Goal: Navigation & Orientation: Find specific page/section

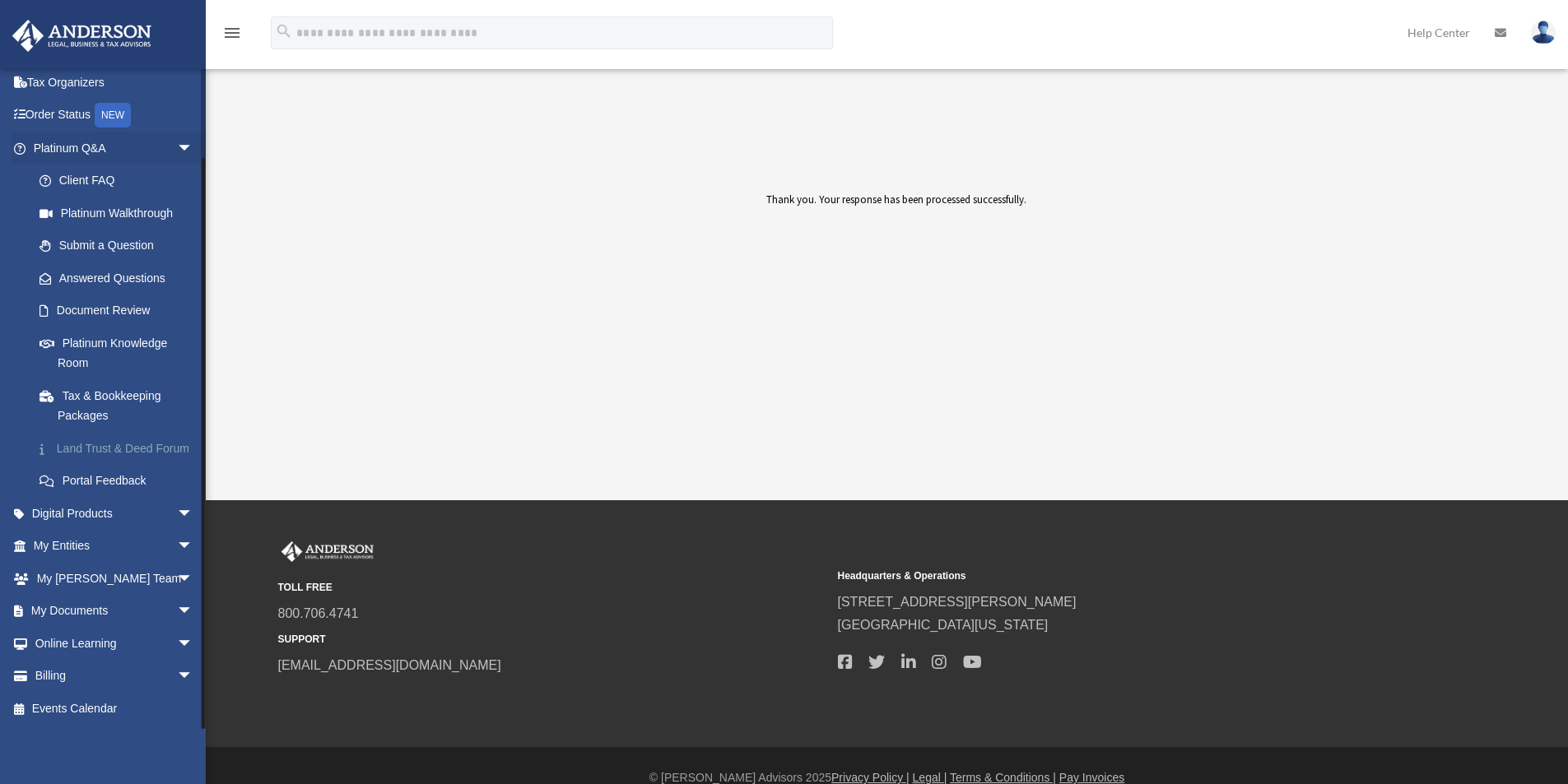
scroll to position [25, 0]
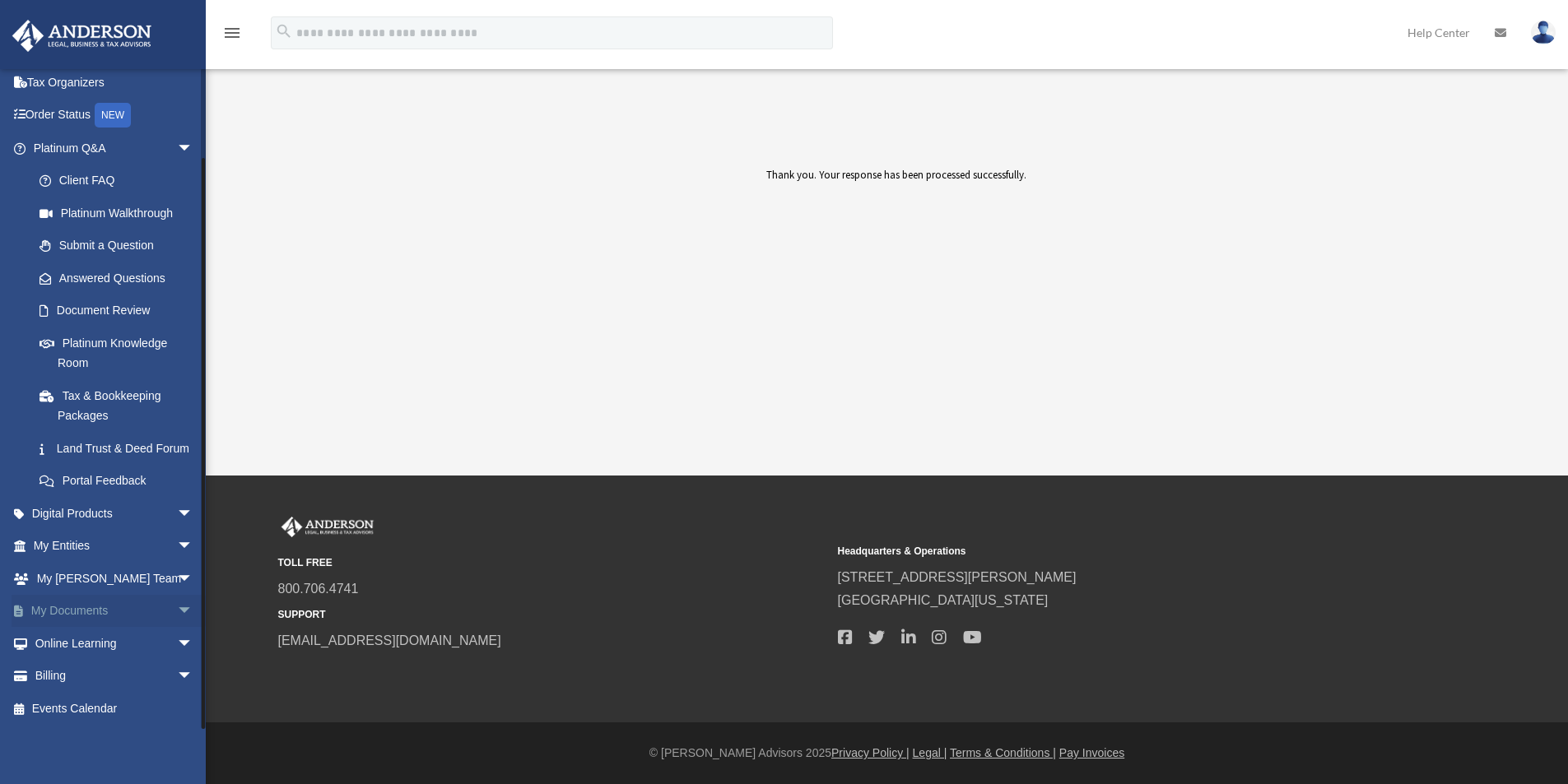
click at [87, 609] on link "My Documents arrow_drop_down" at bounding box center [115, 611] width 207 height 33
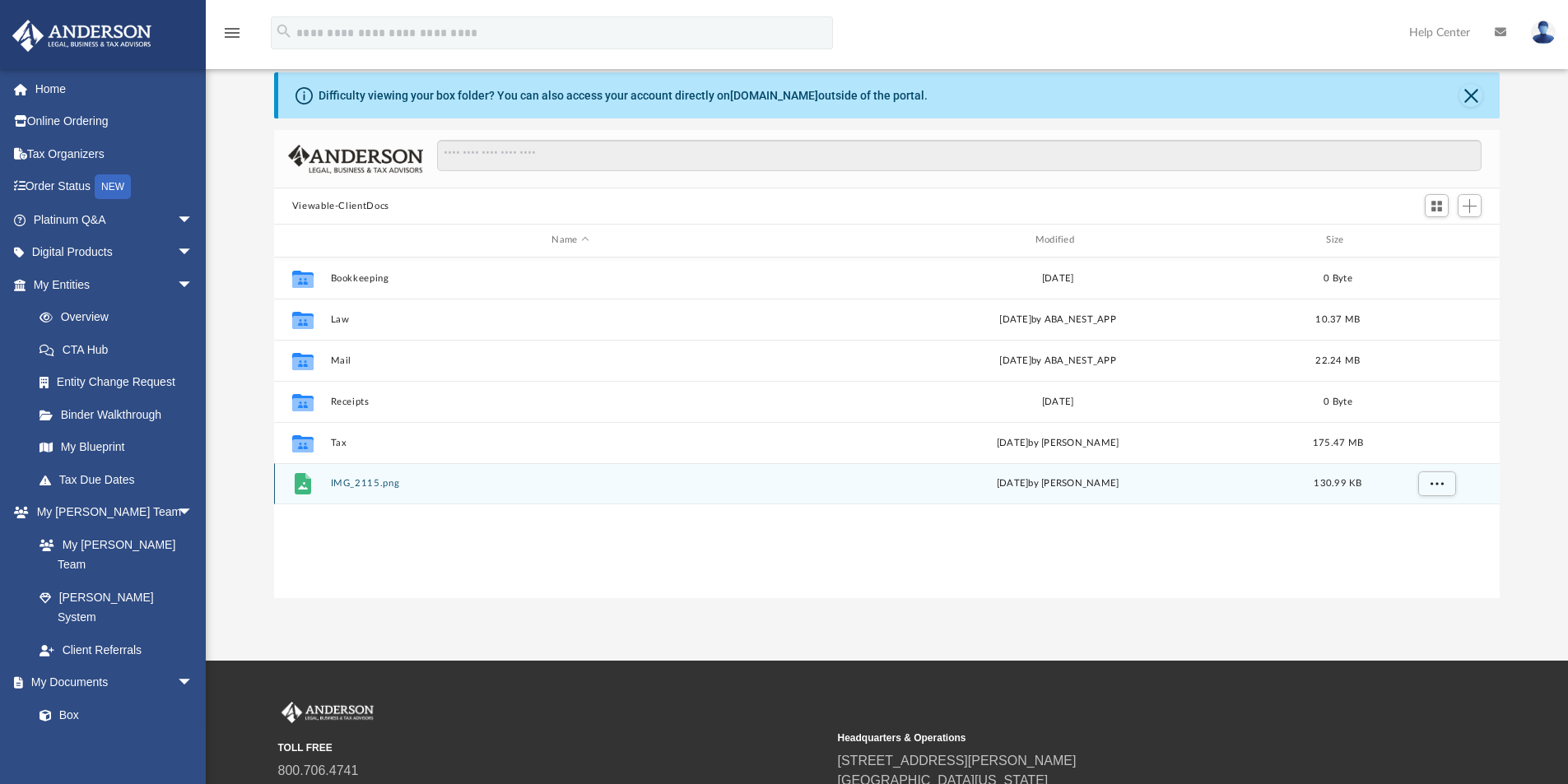
scroll to position [82, 0]
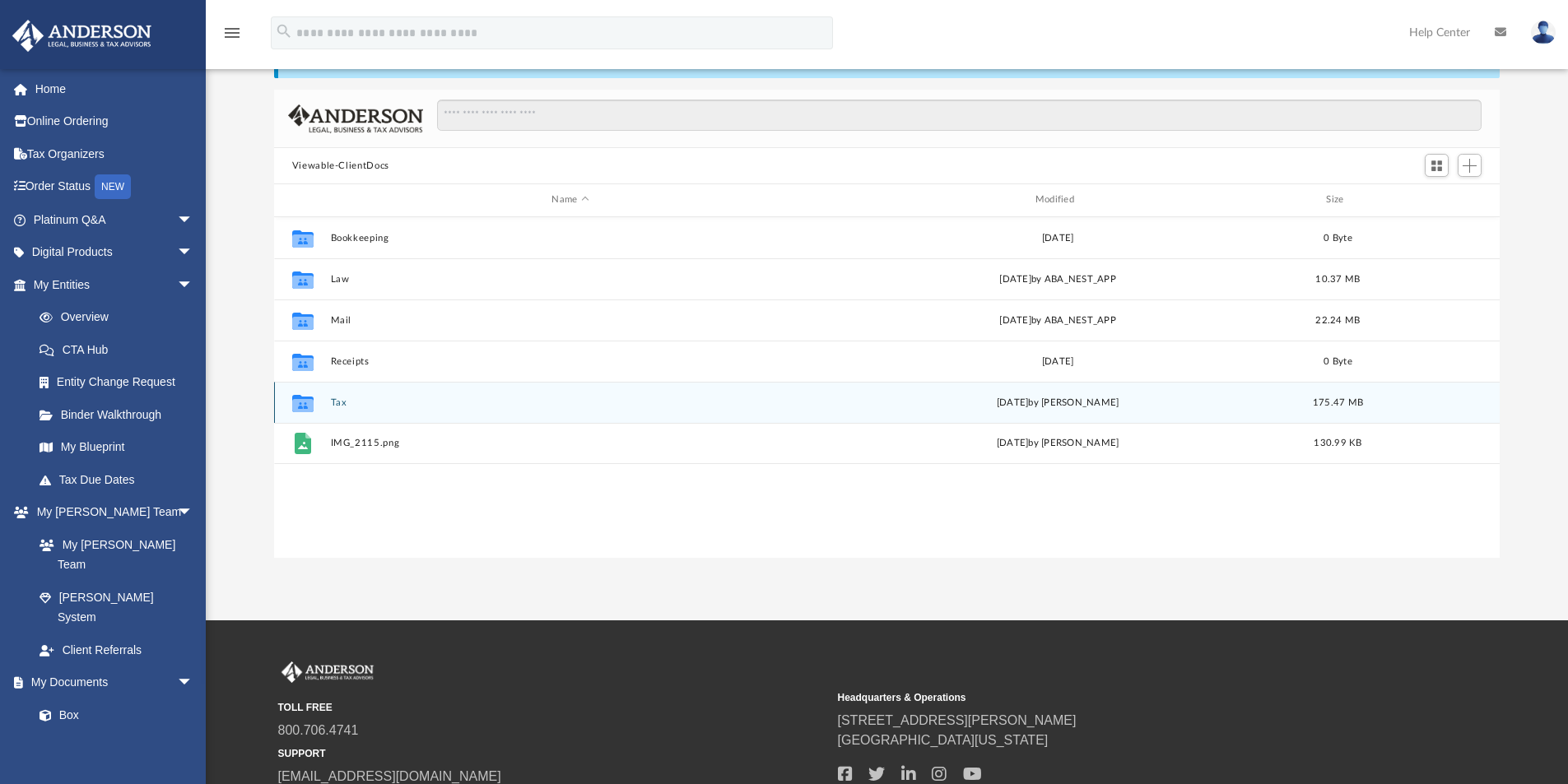
click at [335, 406] on button "Tax" at bounding box center [570, 403] width 480 height 11
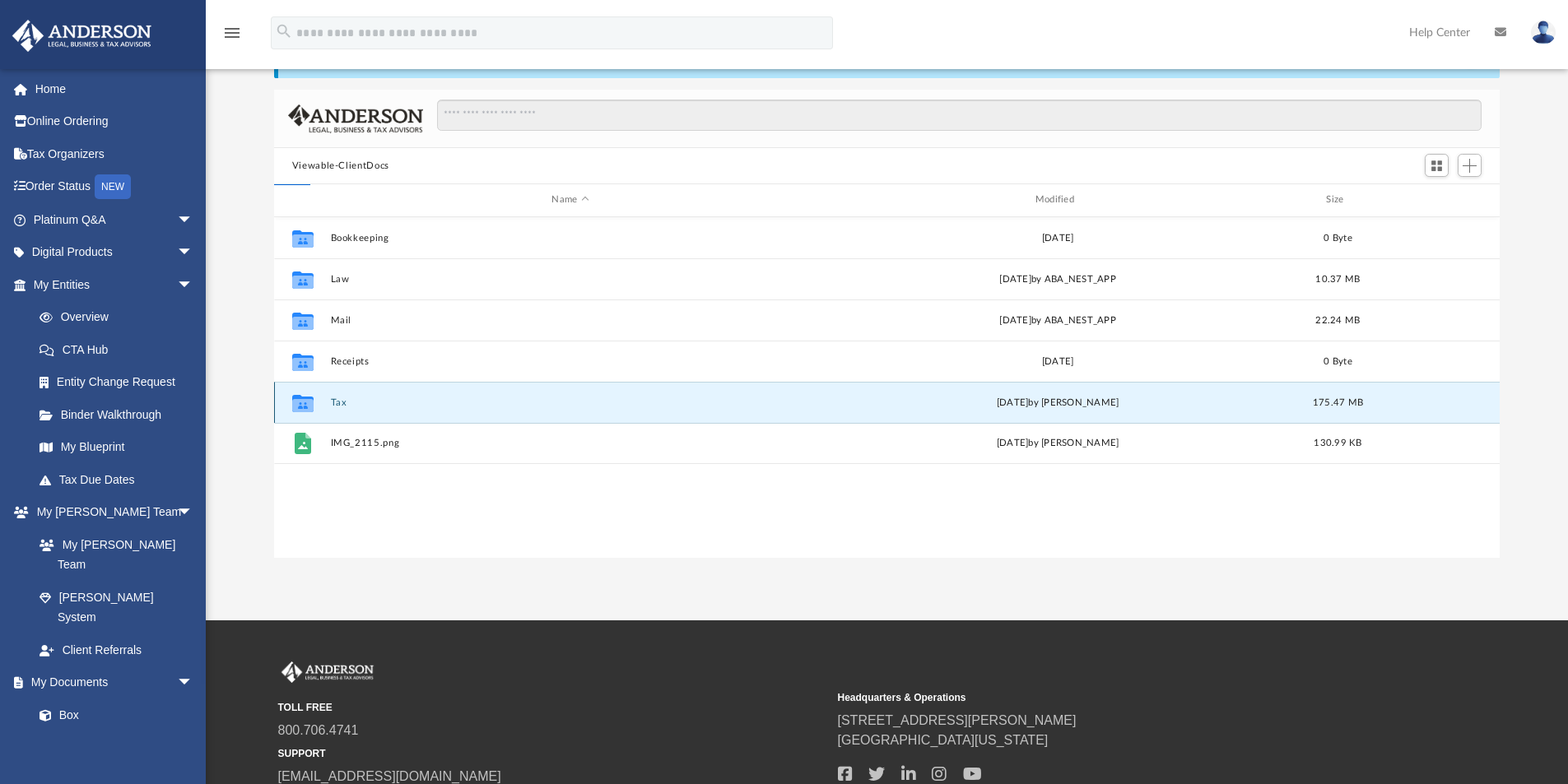
click at [335, 406] on button "Tax" at bounding box center [570, 403] width 480 height 11
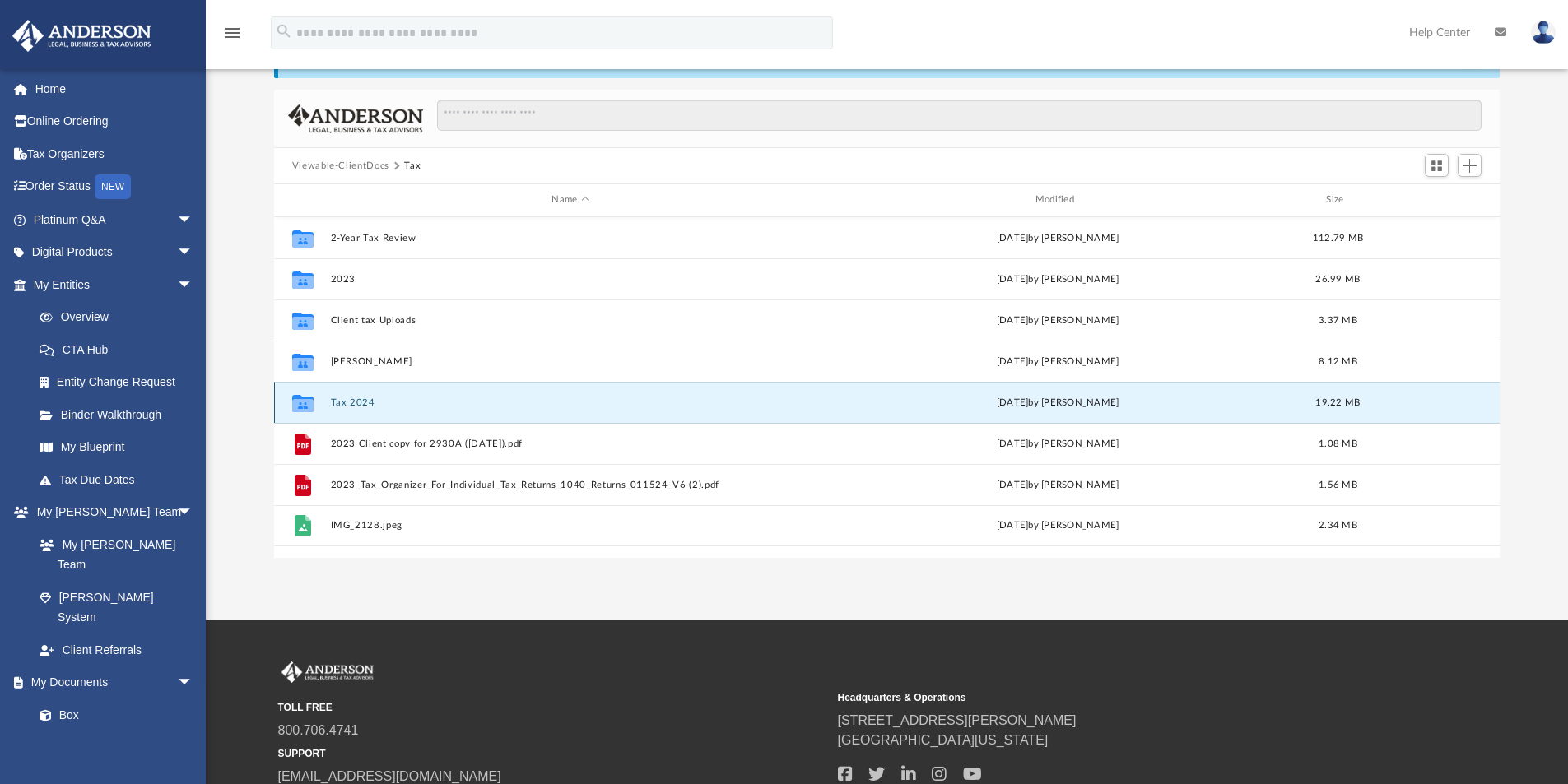
click at [356, 402] on button "Tax 2024" at bounding box center [570, 403] width 480 height 11
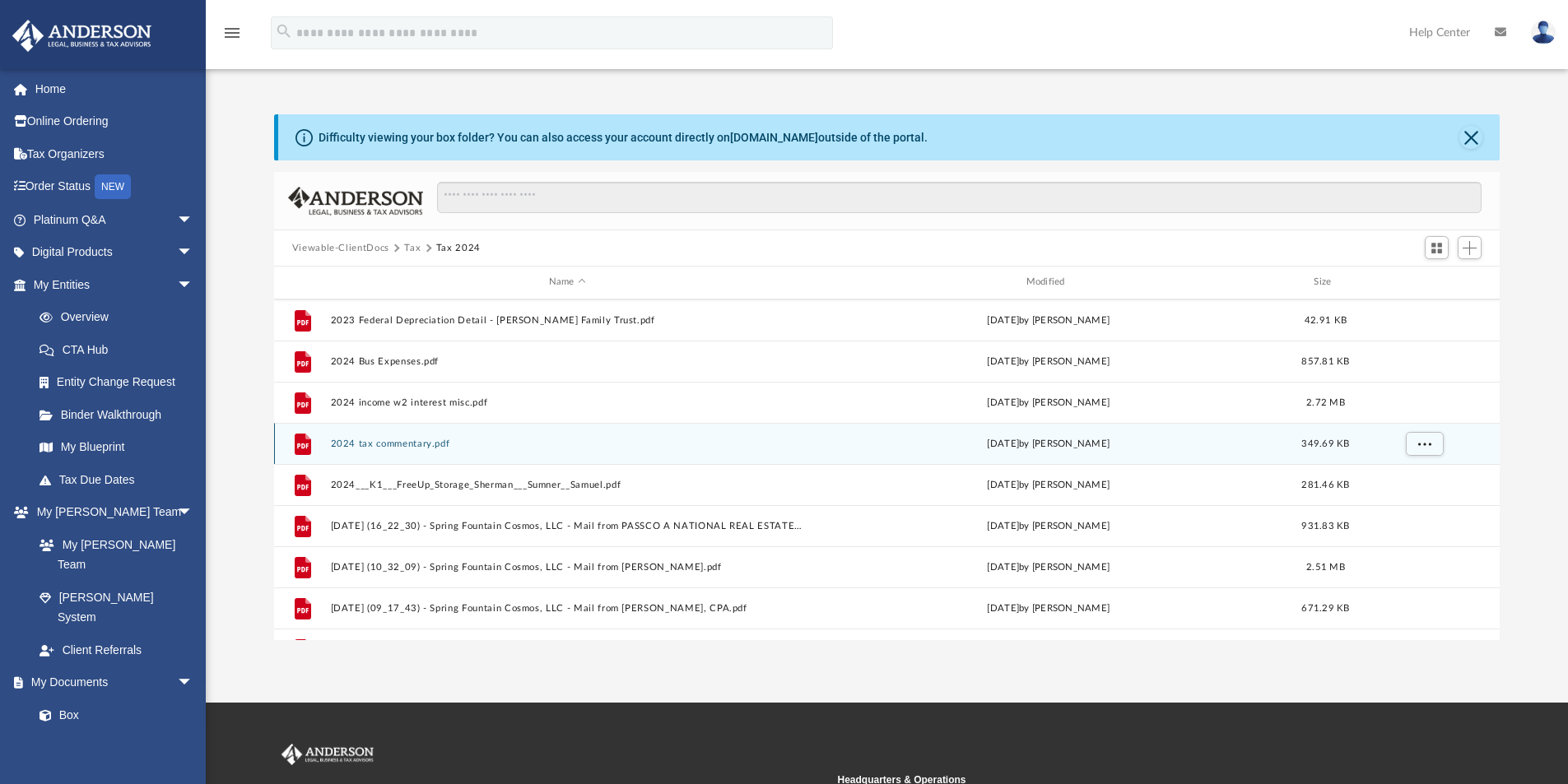
scroll to position [164, 0]
click at [496, 441] on button "2025.02.17 (16_22_30) - Spring Fountain Cosmos, LLC - Mail from PASSCO A NATION…" at bounding box center [567, 444] width 474 height 11
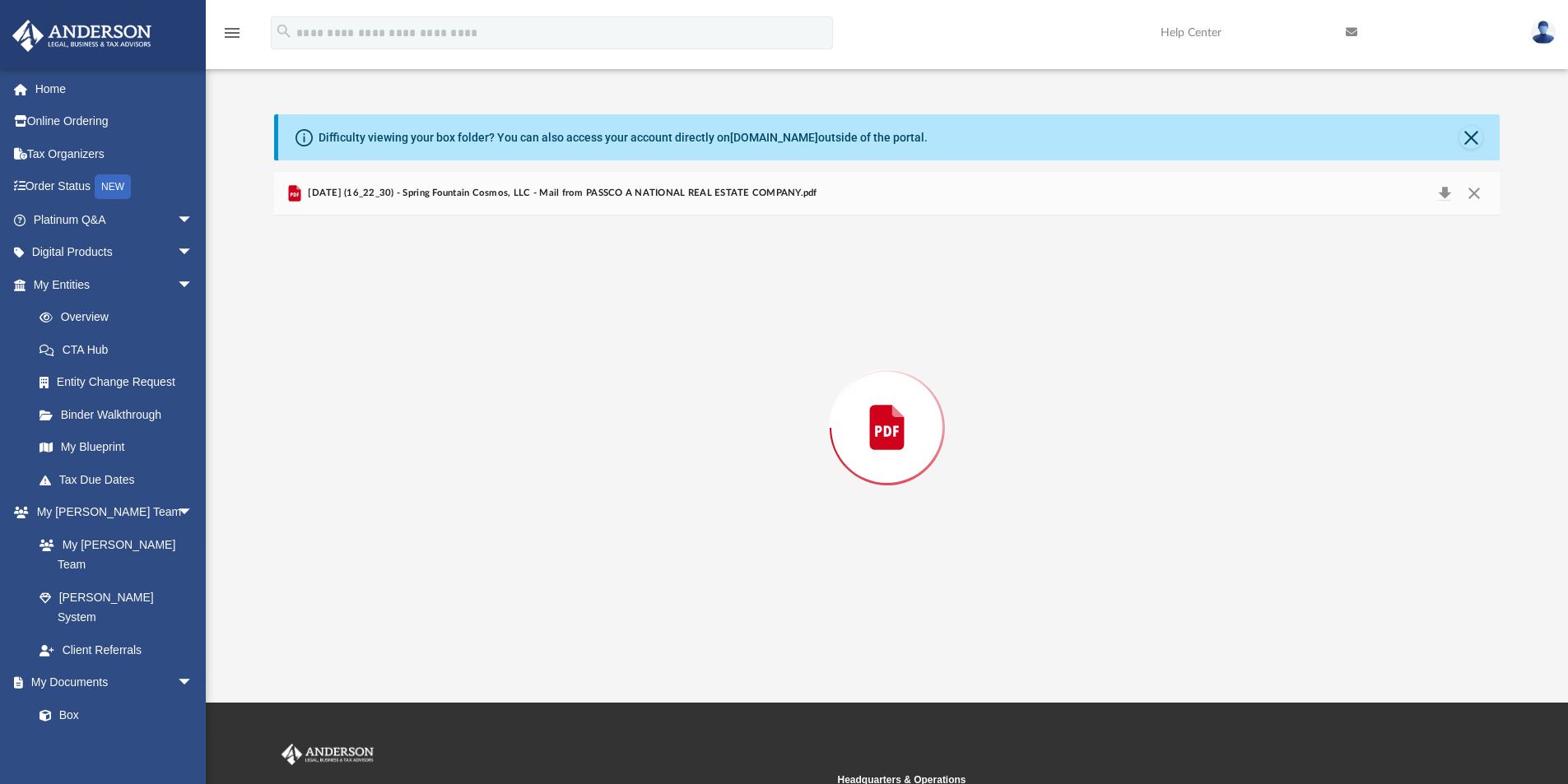
click at [496, 441] on div "Preview" at bounding box center [886, 427] width 1226 height 425
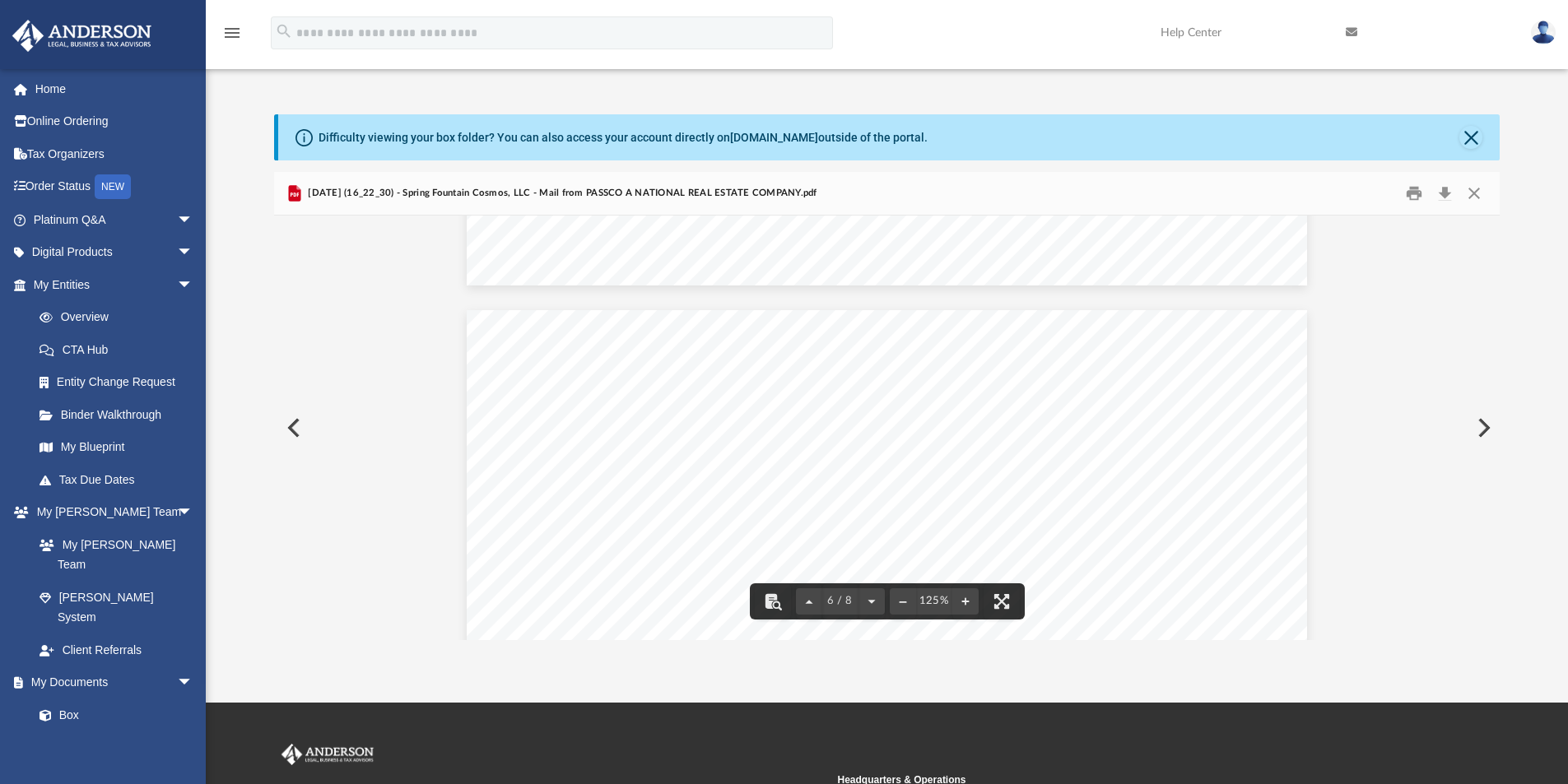
scroll to position [5432, 0]
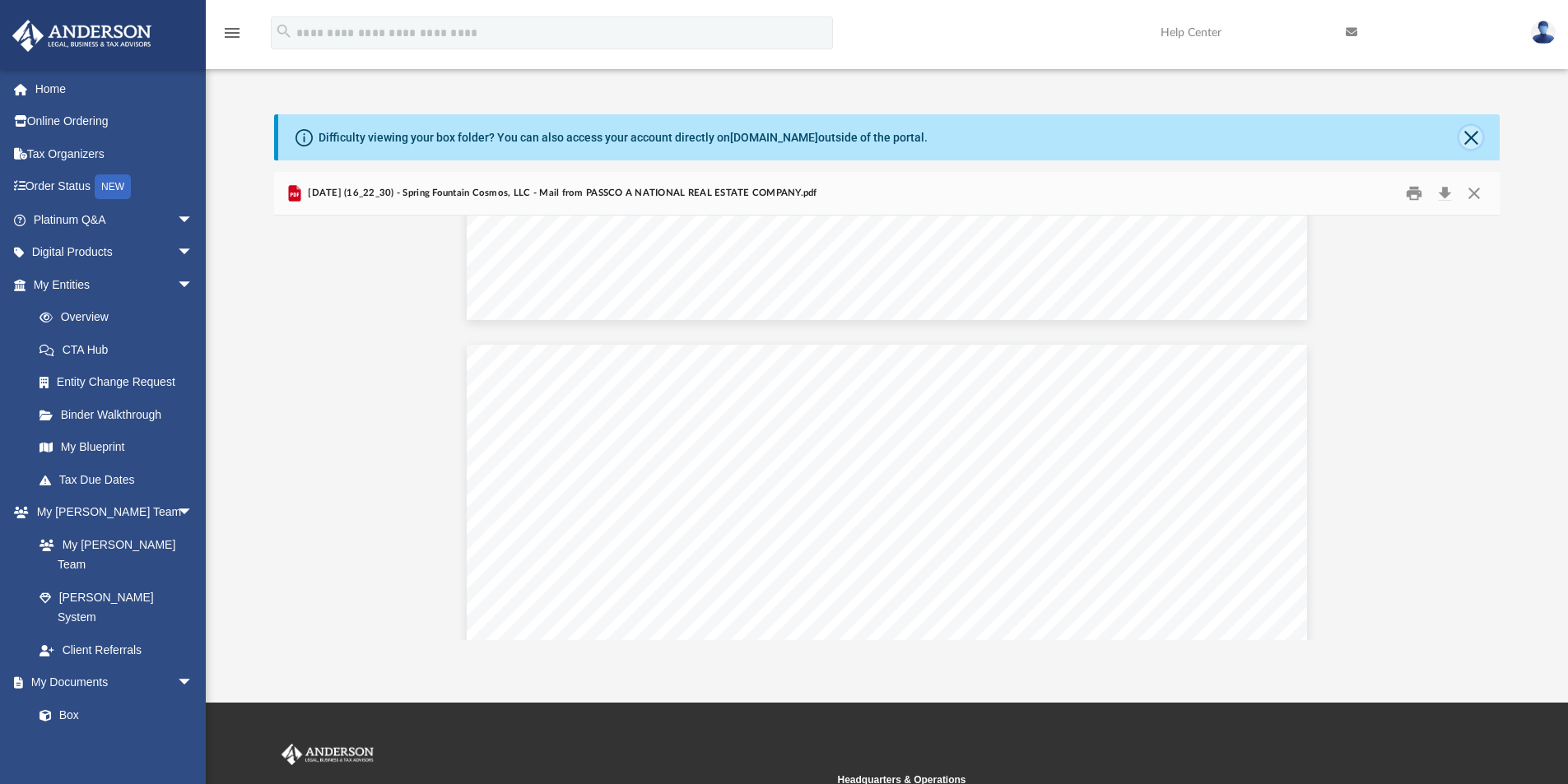
click at [1472, 139] on button "Close" at bounding box center [1471, 138] width 23 height 23
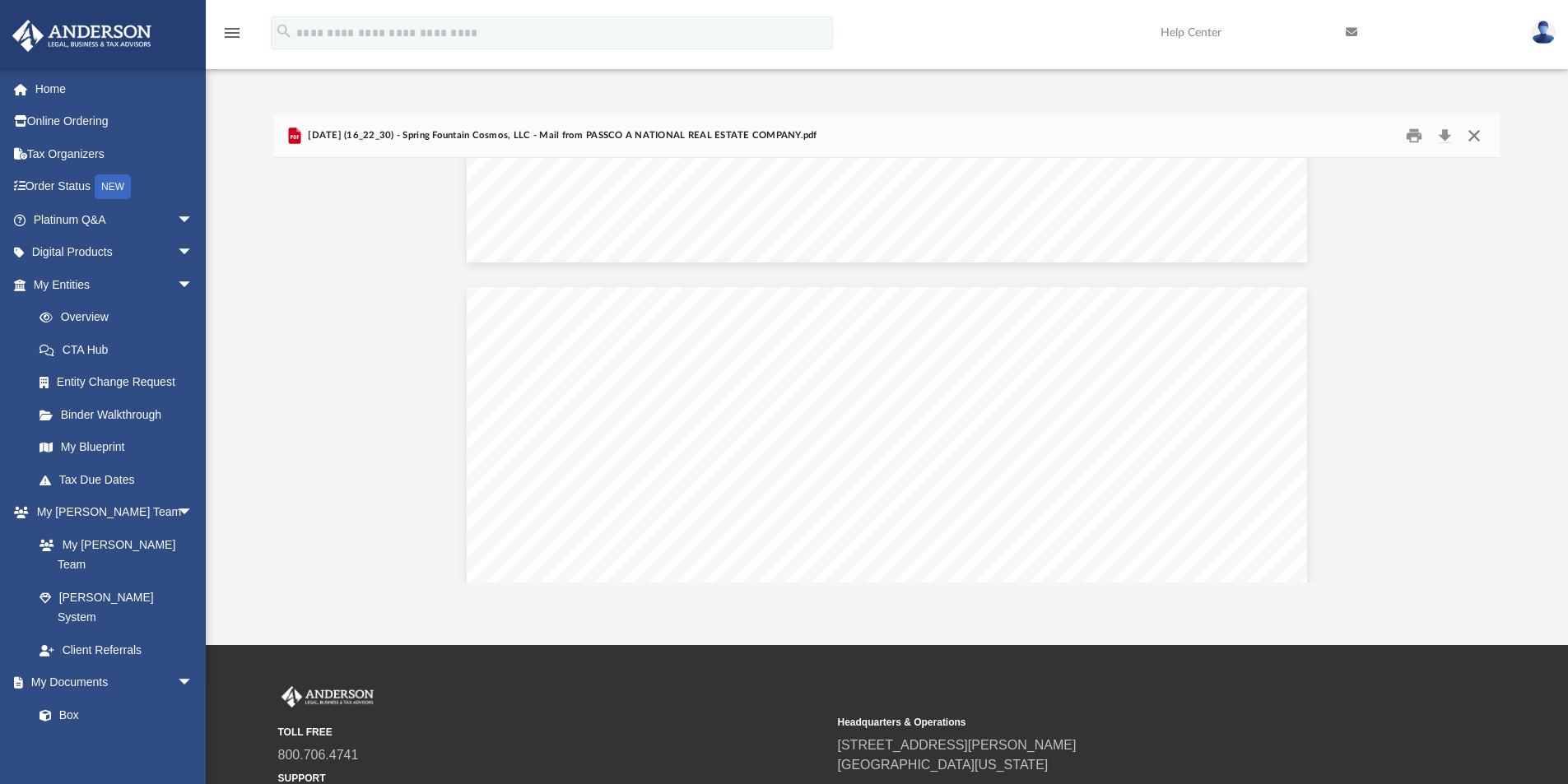
click at [1477, 134] on button "Close" at bounding box center [1474, 136] width 30 height 26
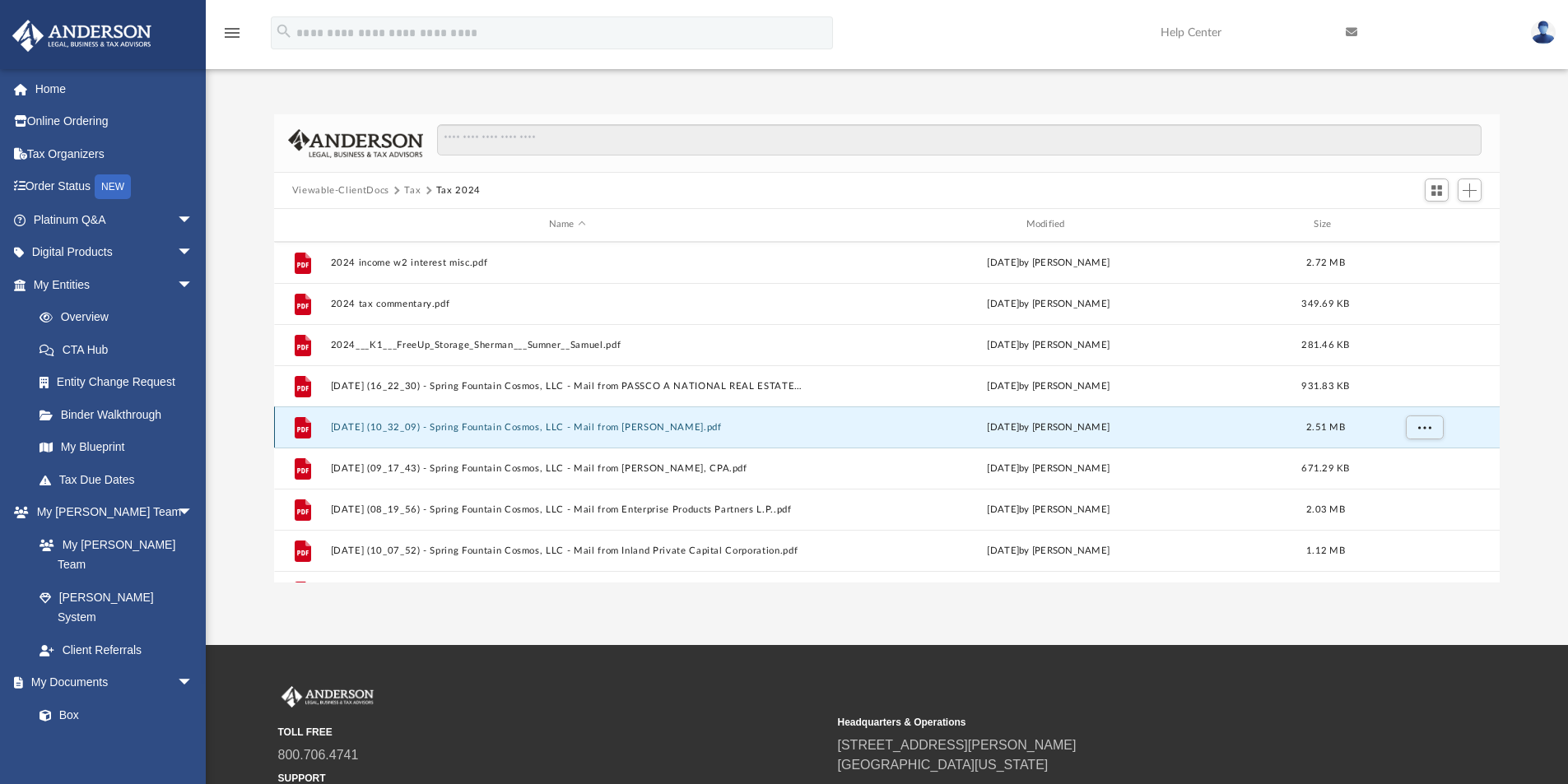
click at [622, 426] on button "2025.02.25 (10_32_09) - Spring Fountain Cosmos, LLC - Mail from Randy.pdf" at bounding box center [567, 427] width 474 height 11
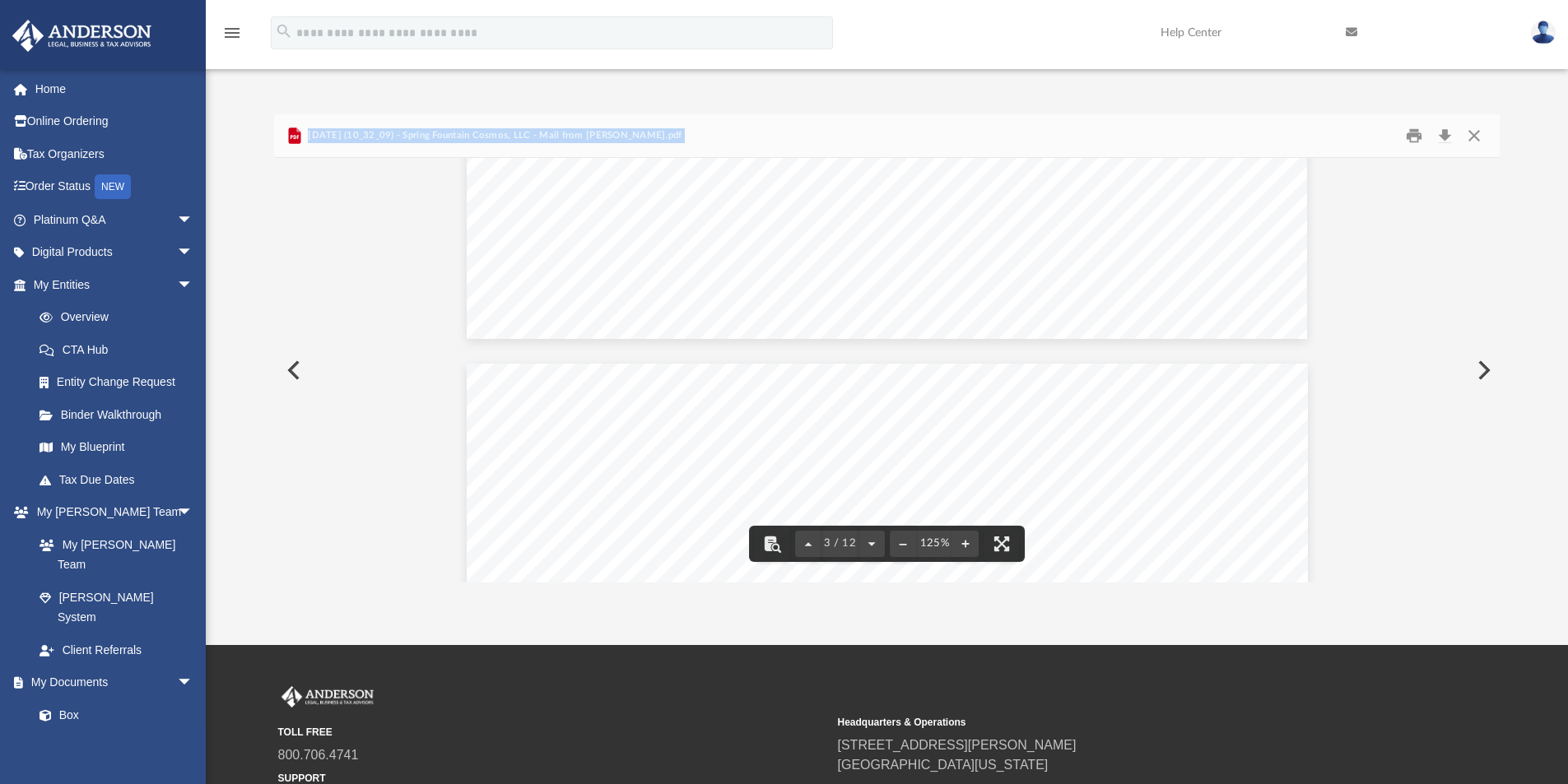
scroll to position [1811, 0]
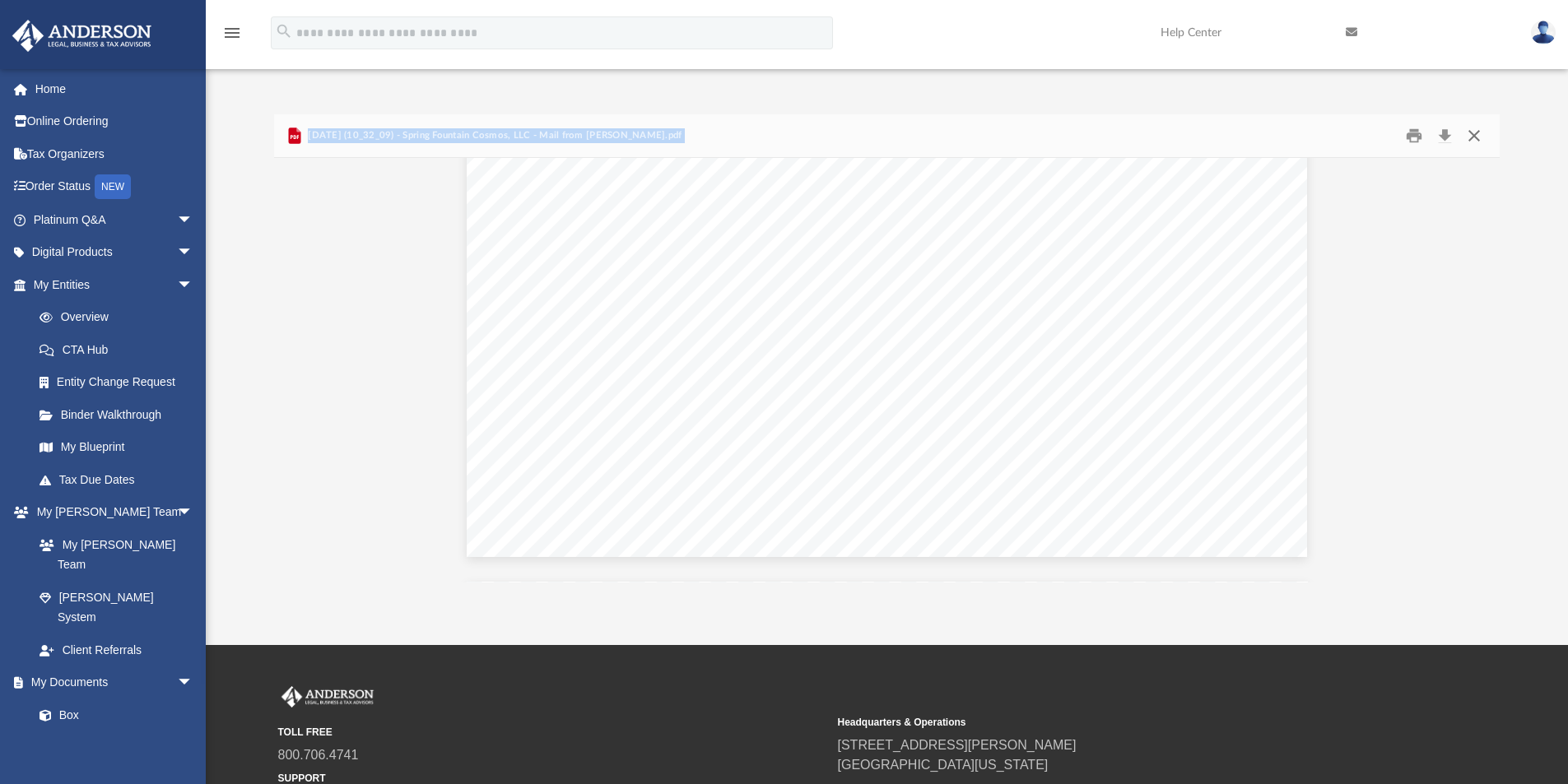
click at [1474, 135] on button "Close" at bounding box center [1474, 136] width 30 height 26
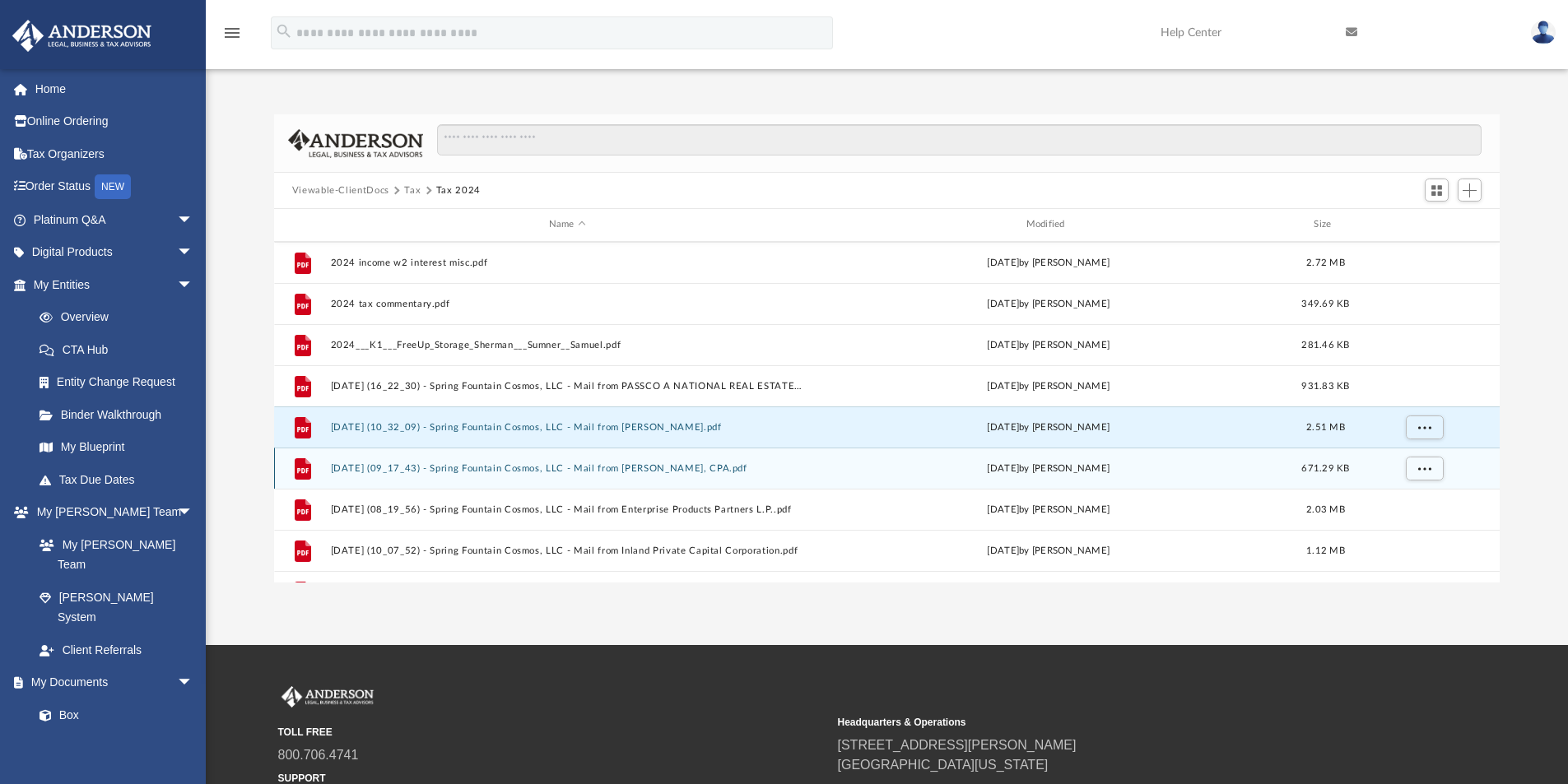
click at [533, 468] on button "2025.03.03 (09_17_43) - Spring Fountain Cosmos, LLC - Mail from Woon-Soo Kim, C…" at bounding box center [567, 469] width 474 height 11
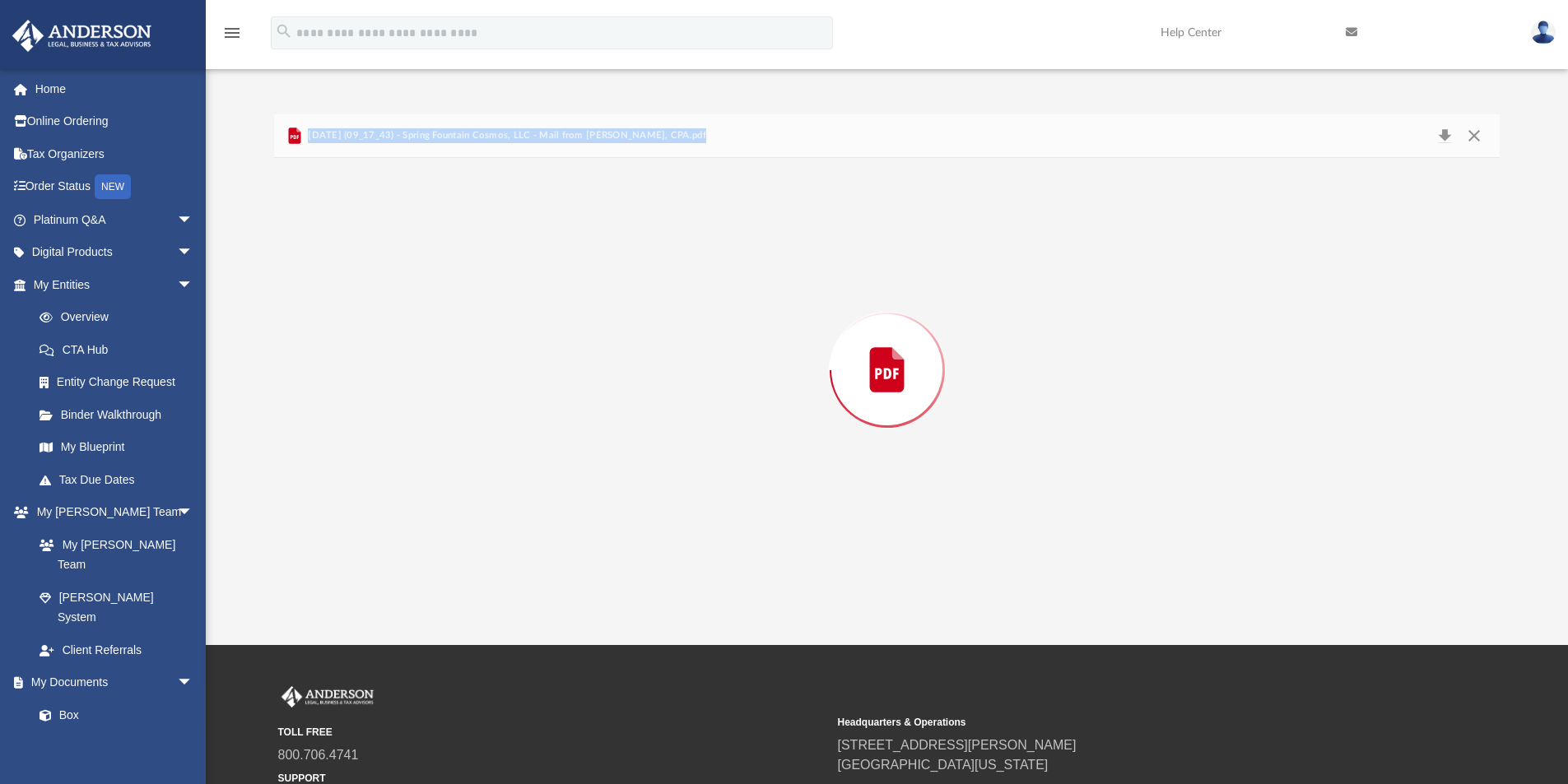
click at [533, 468] on div "Preview" at bounding box center [886, 370] width 1226 height 425
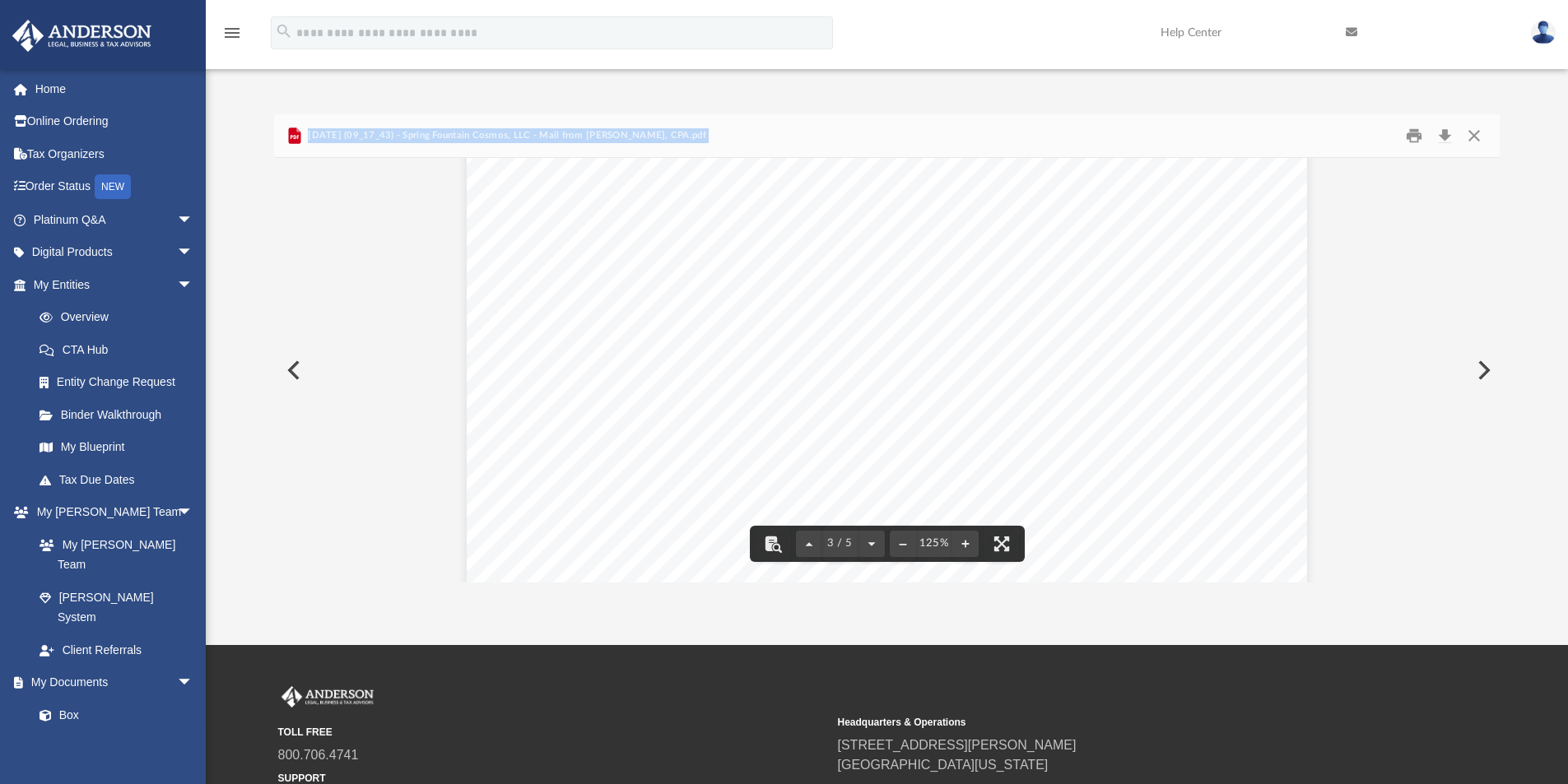
scroll to position [2304, 0]
click at [1474, 136] on button "Close" at bounding box center [1474, 136] width 30 height 26
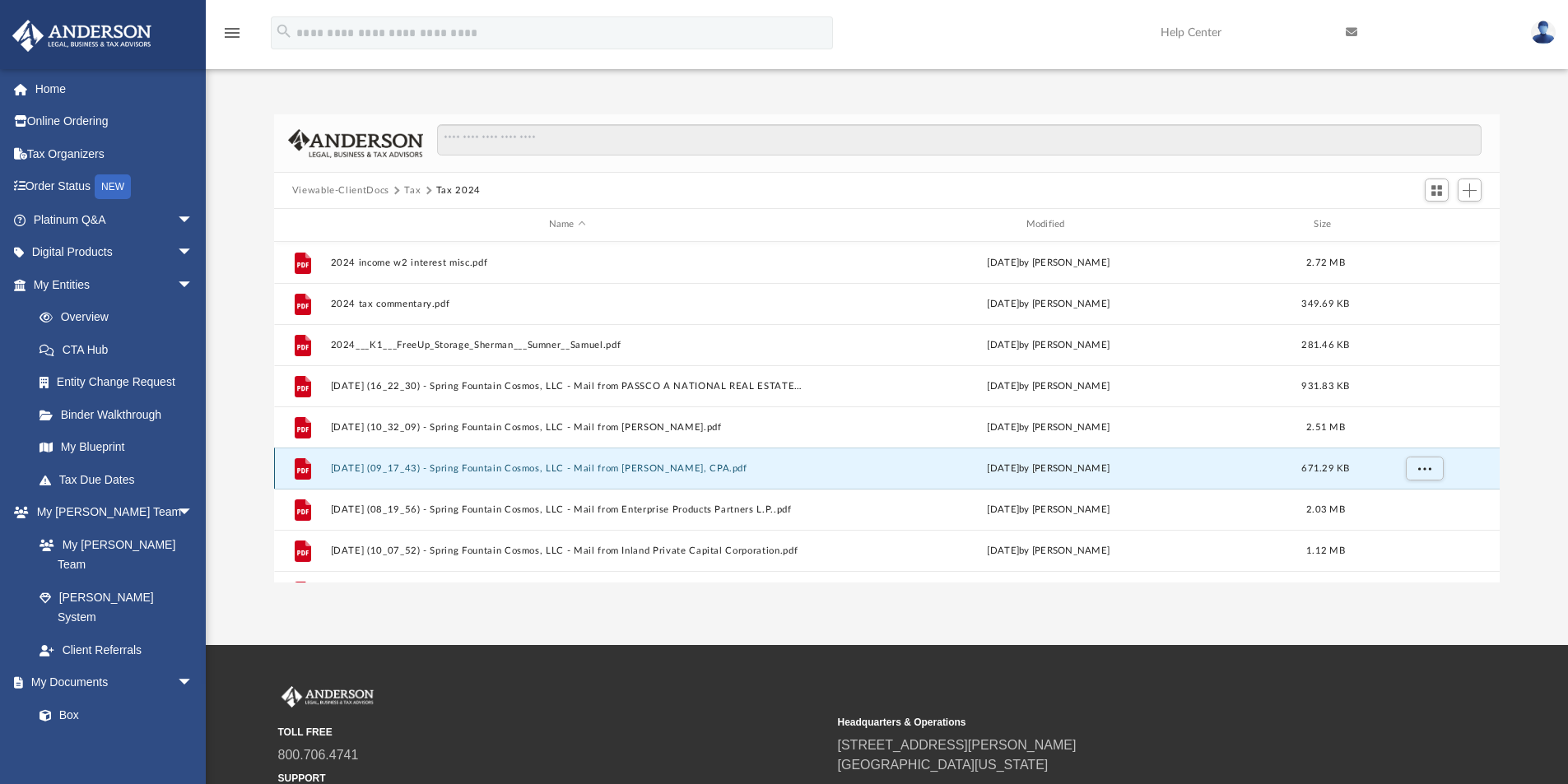
scroll to position [329, 0]
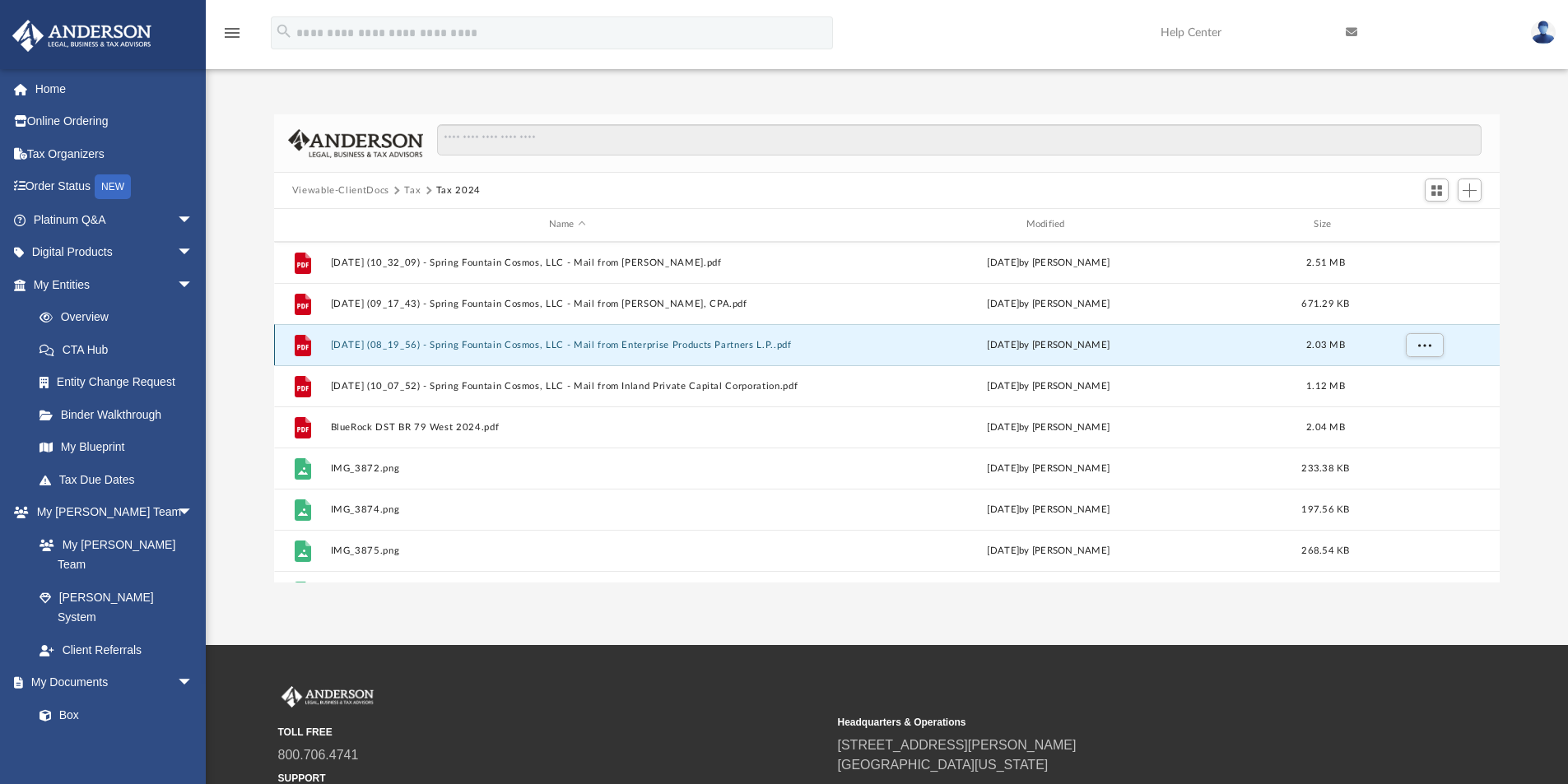
click at [528, 343] on button "2025.03.18 (08_19_56) - Spring Fountain Cosmos, LLC - Mail from Enterprise Prod…" at bounding box center [567, 345] width 474 height 11
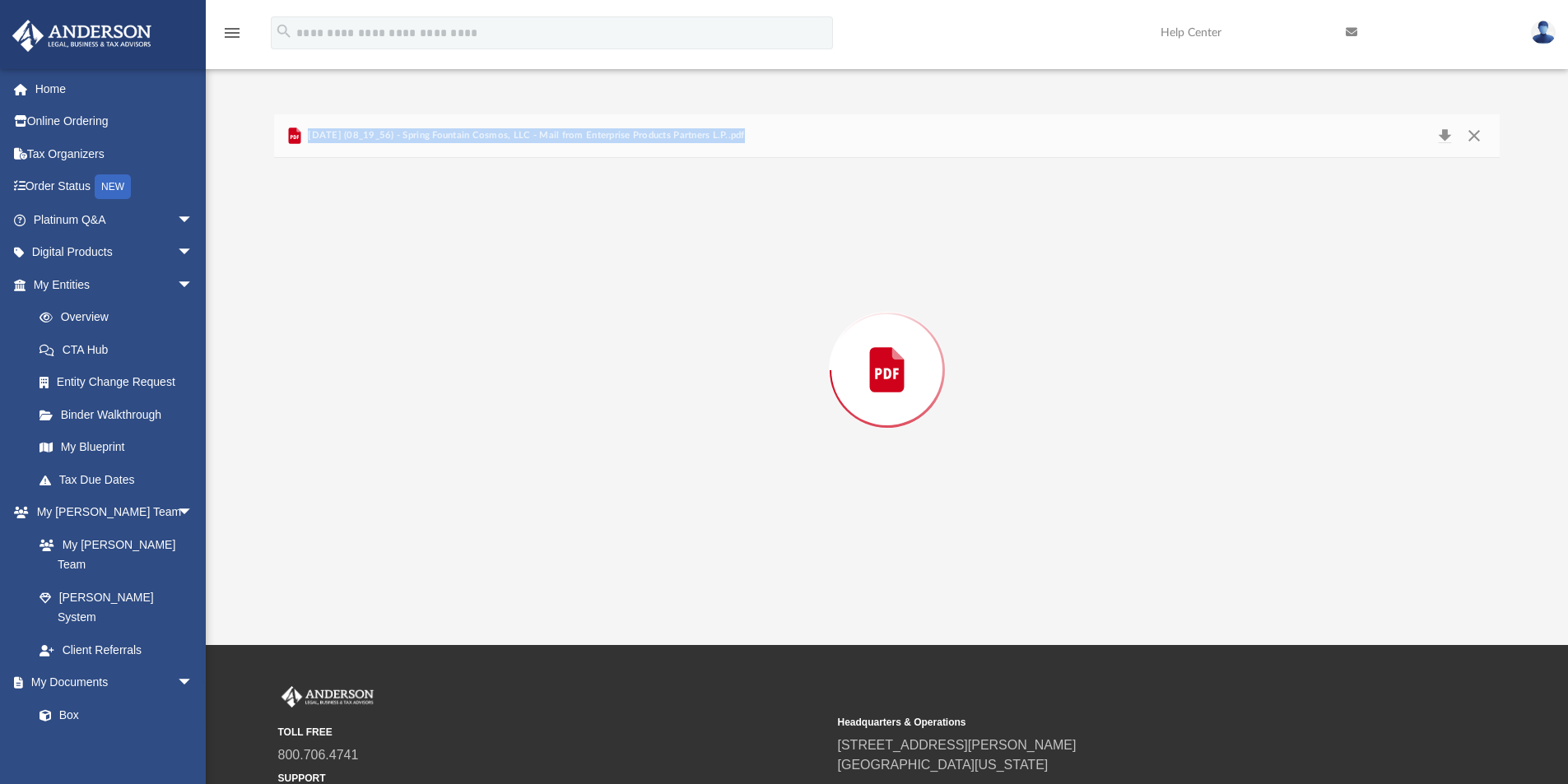
click at [528, 343] on div "Preview" at bounding box center [886, 370] width 1226 height 425
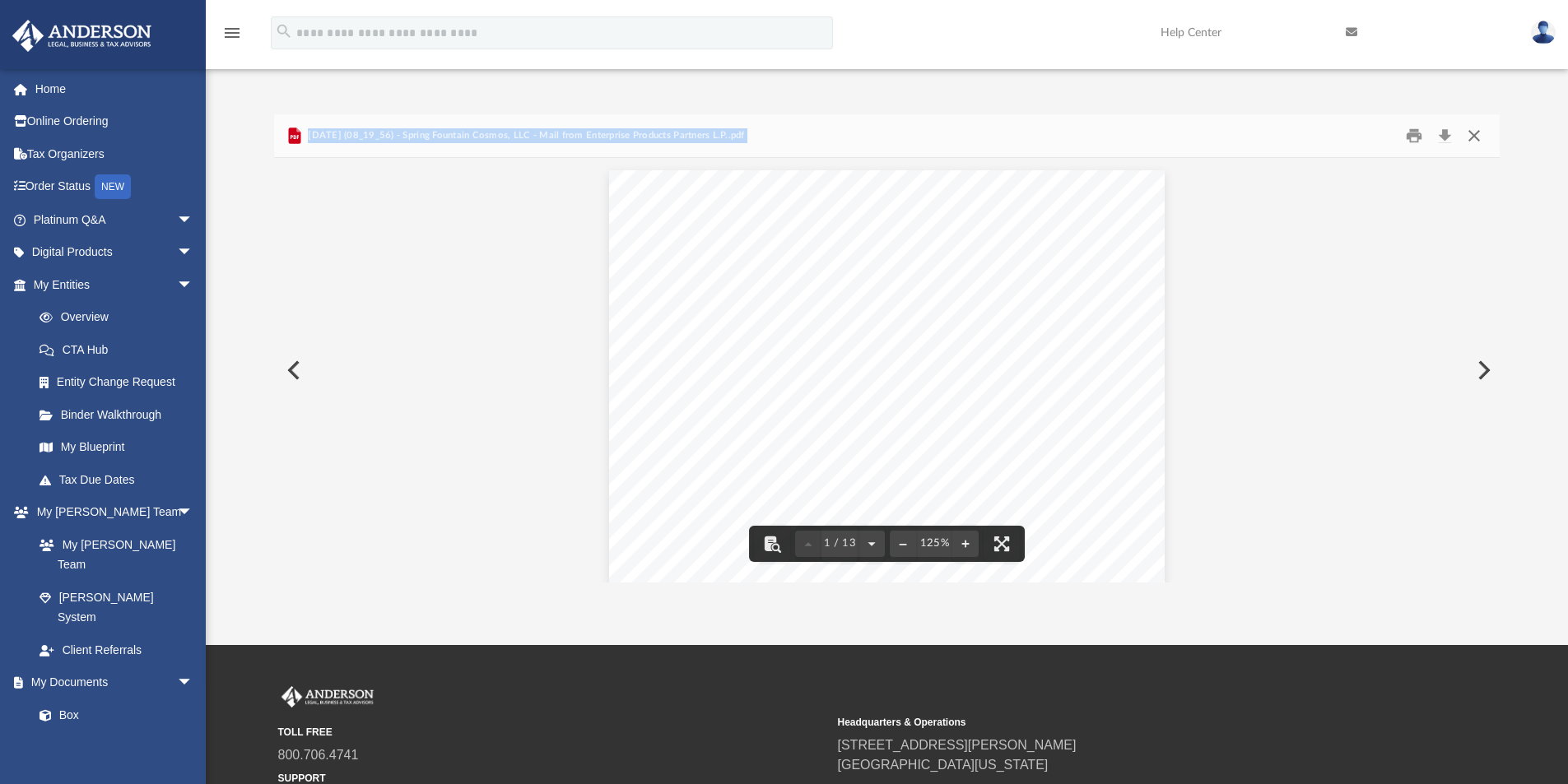
click at [1470, 132] on button "Close" at bounding box center [1474, 136] width 30 height 26
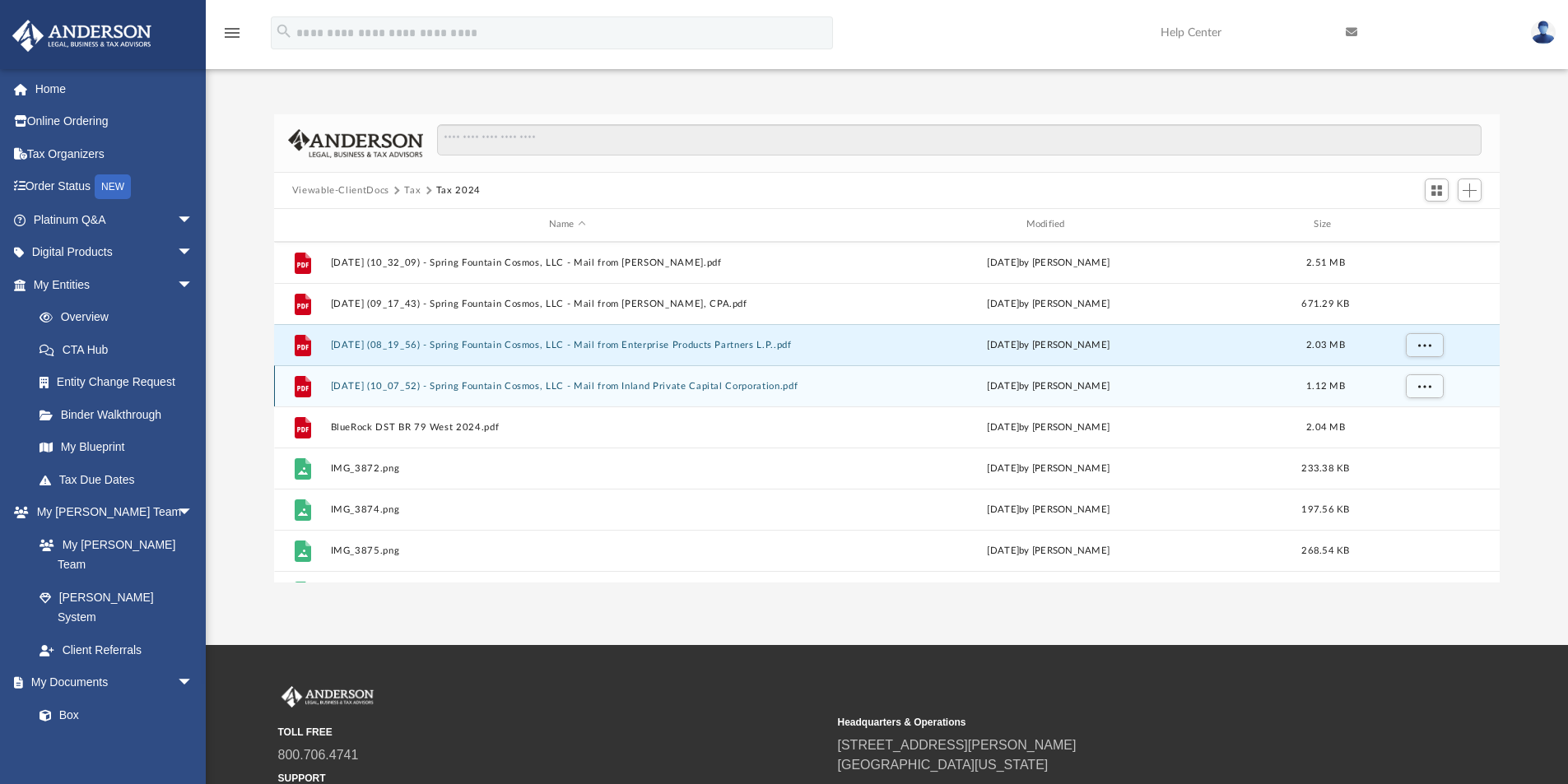
click at [567, 383] on button "2025.03.26 (10_07_52) - Spring Fountain Cosmos, LLC - Mail from Inland Private …" at bounding box center [567, 387] width 474 height 11
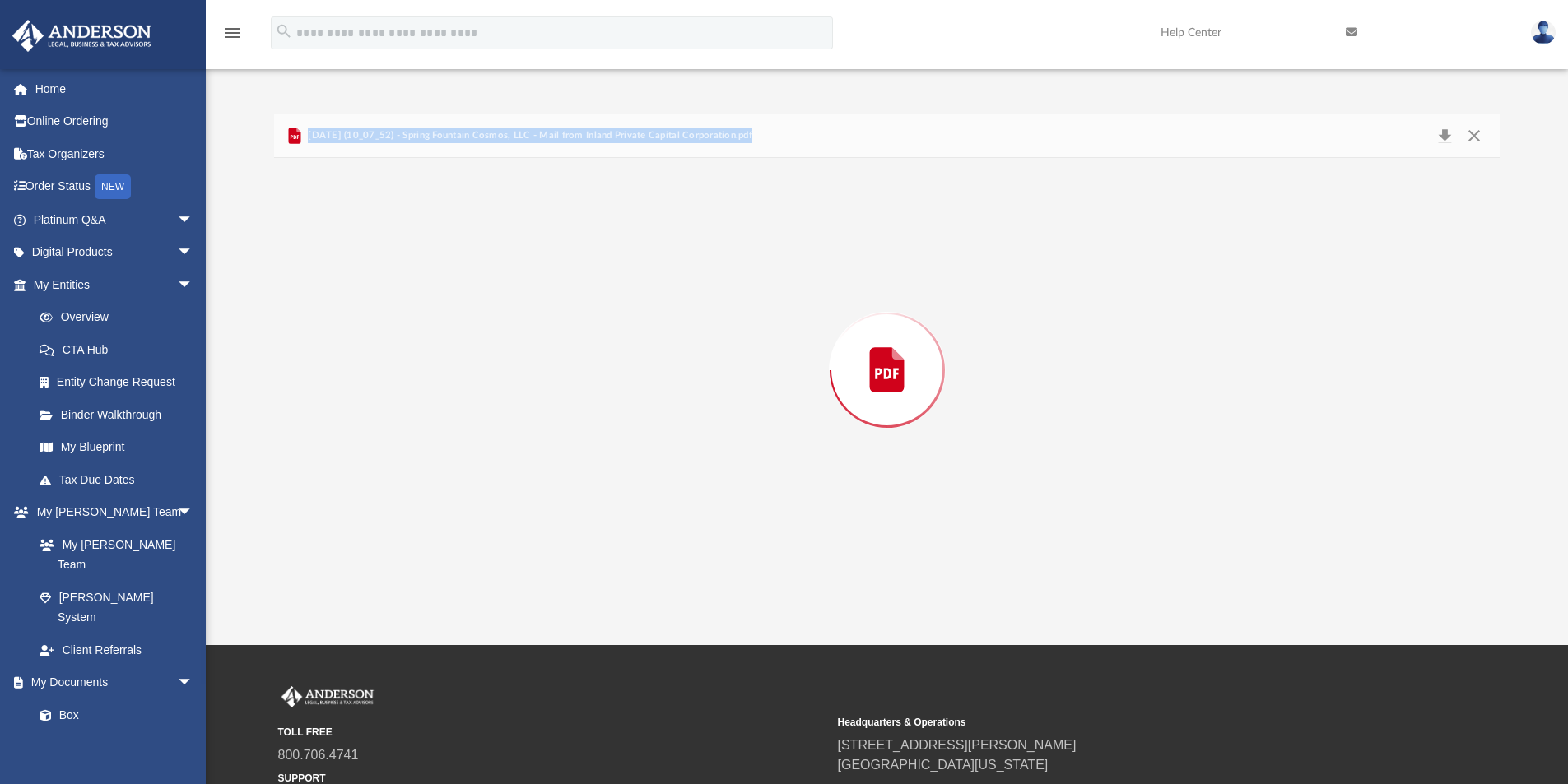
click at [567, 383] on div "Preview" at bounding box center [886, 370] width 1226 height 425
click at [1476, 132] on button "Close" at bounding box center [1474, 136] width 30 height 26
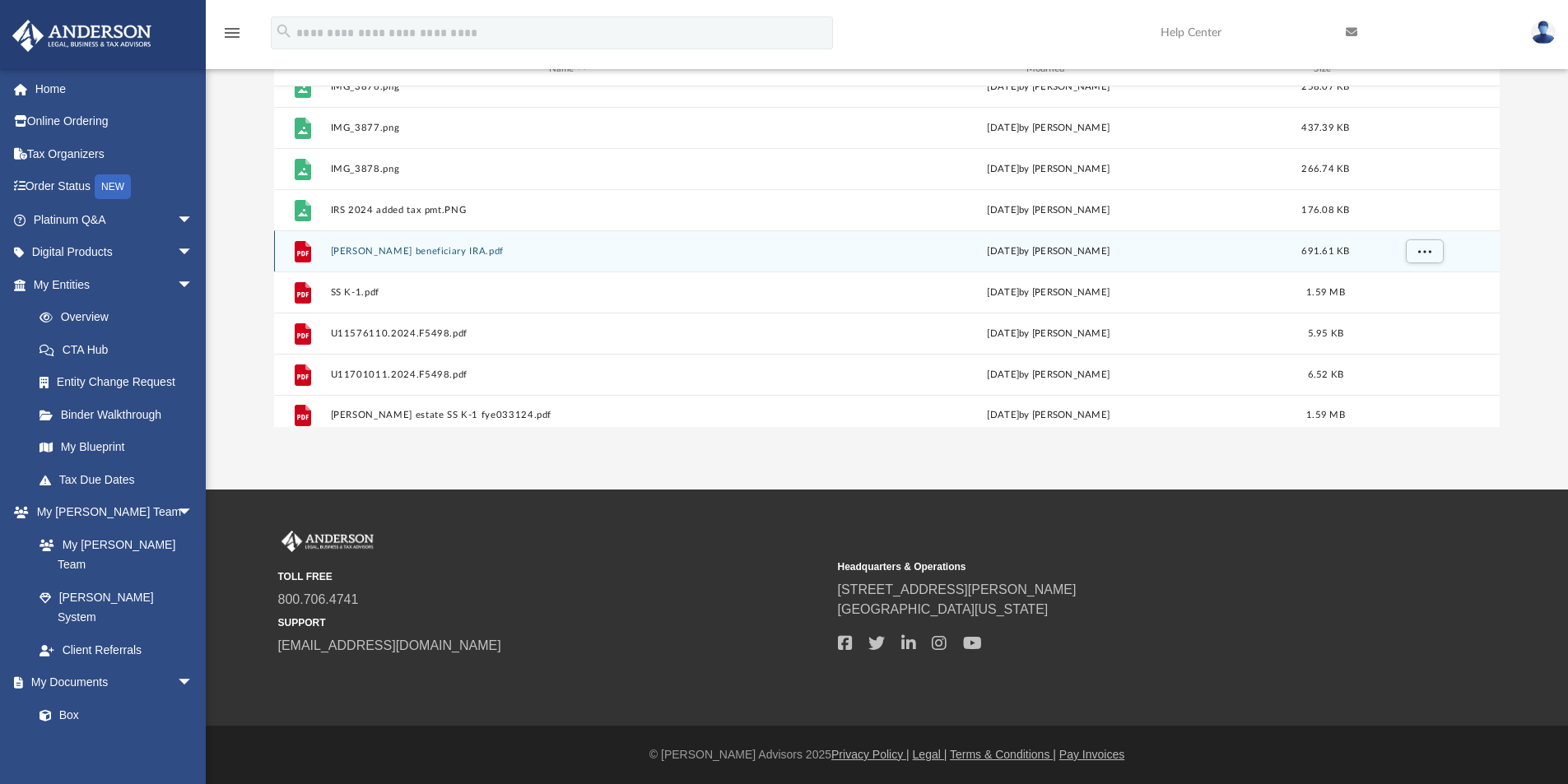
scroll to position [688, 0]
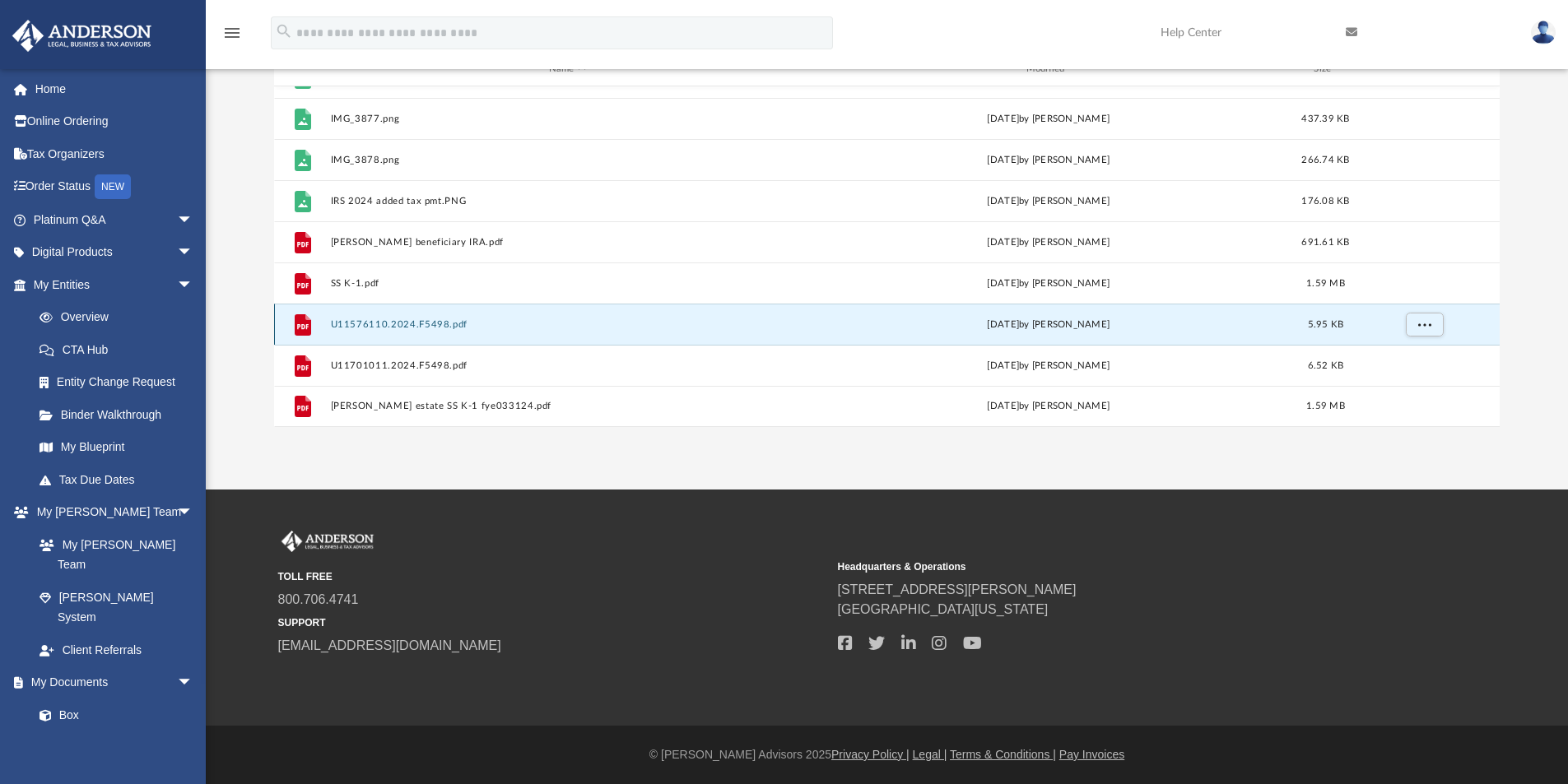
click at [402, 324] on button "U11576110.2024.F5498.pdf" at bounding box center [567, 325] width 474 height 11
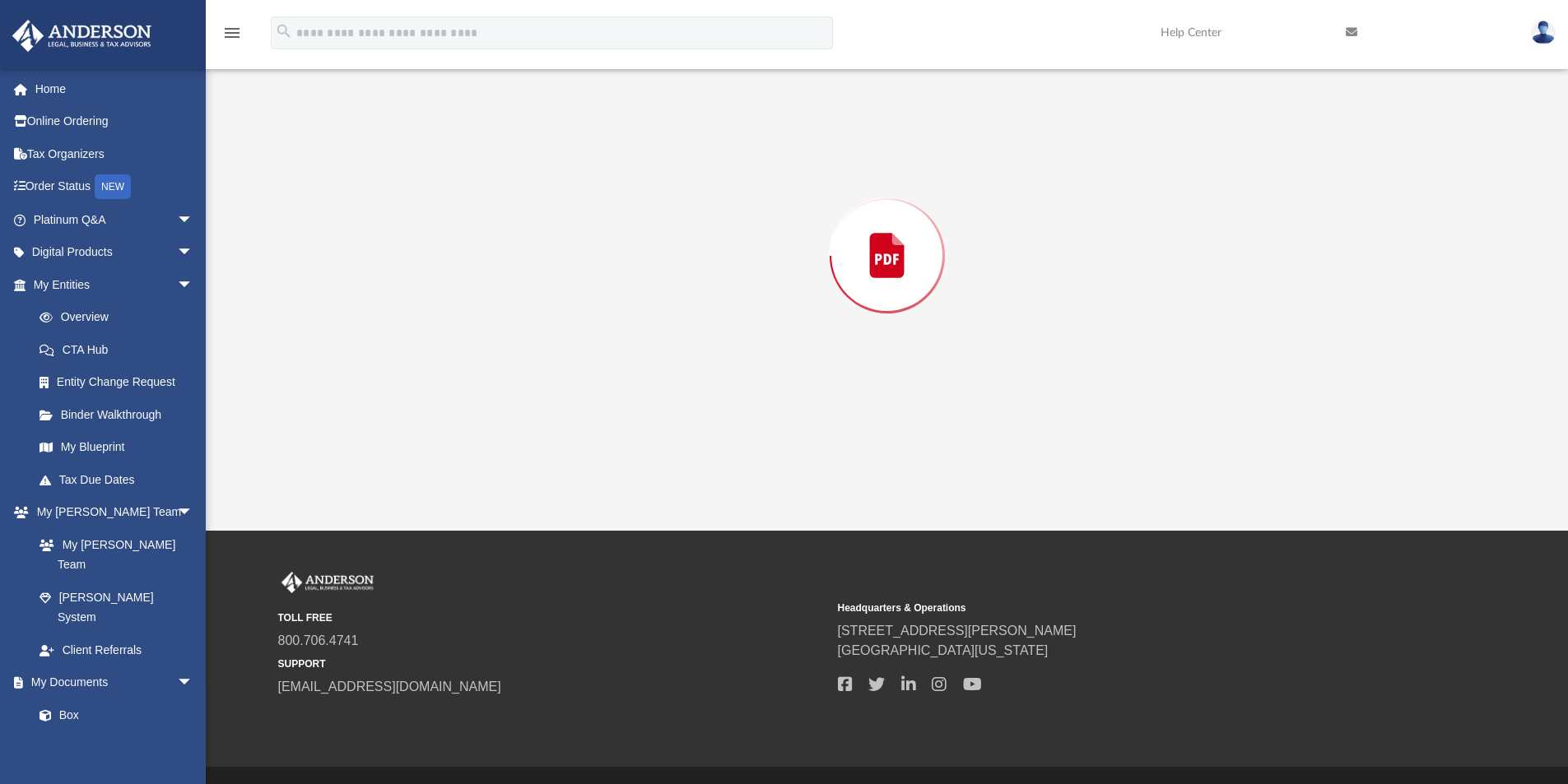
click at [402, 324] on div "Preview" at bounding box center [886, 255] width 1226 height 425
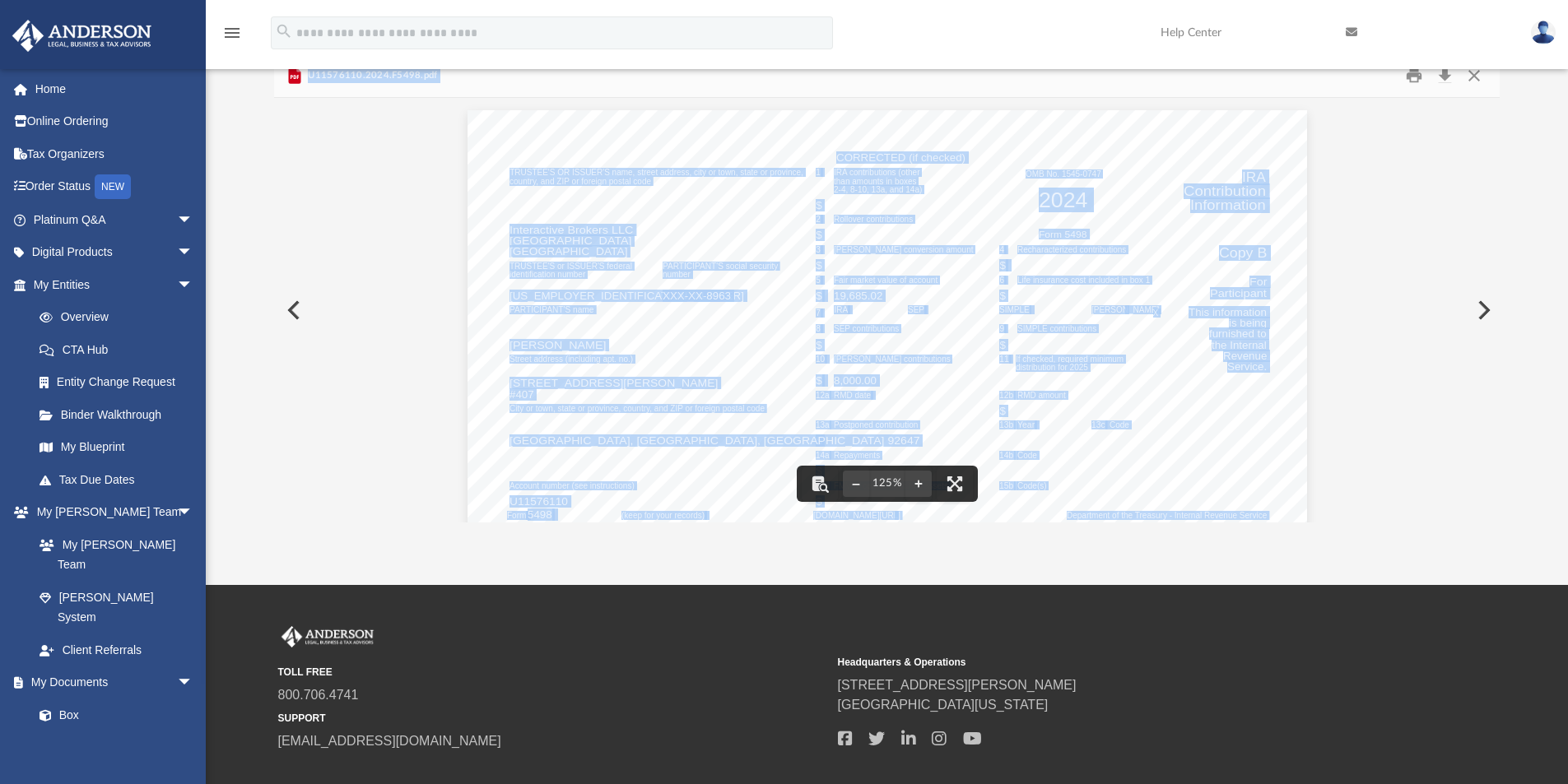
scroll to position [0, 0]
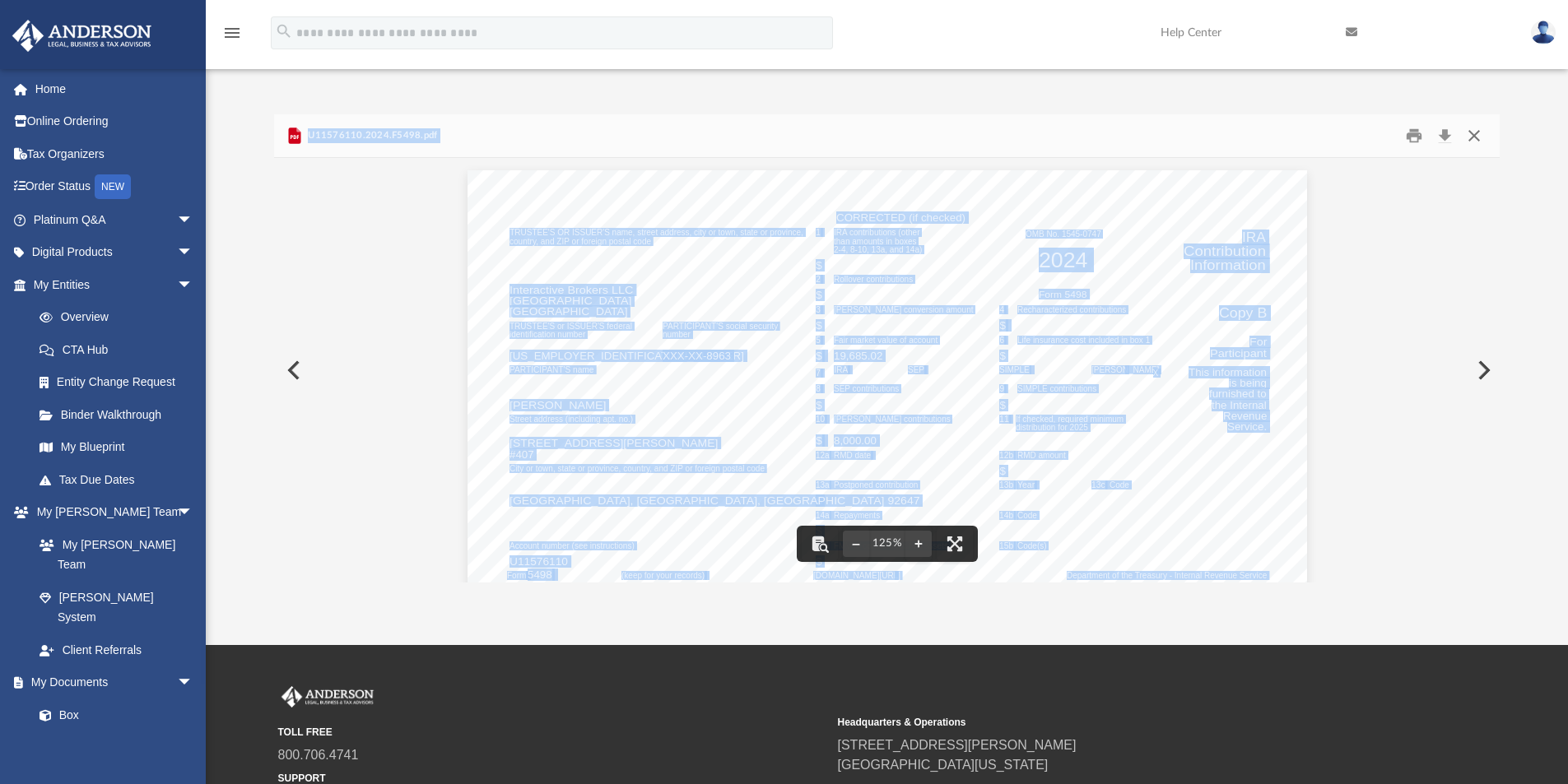
click at [1473, 137] on button "Close" at bounding box center [1474, 136] width 30 height 26
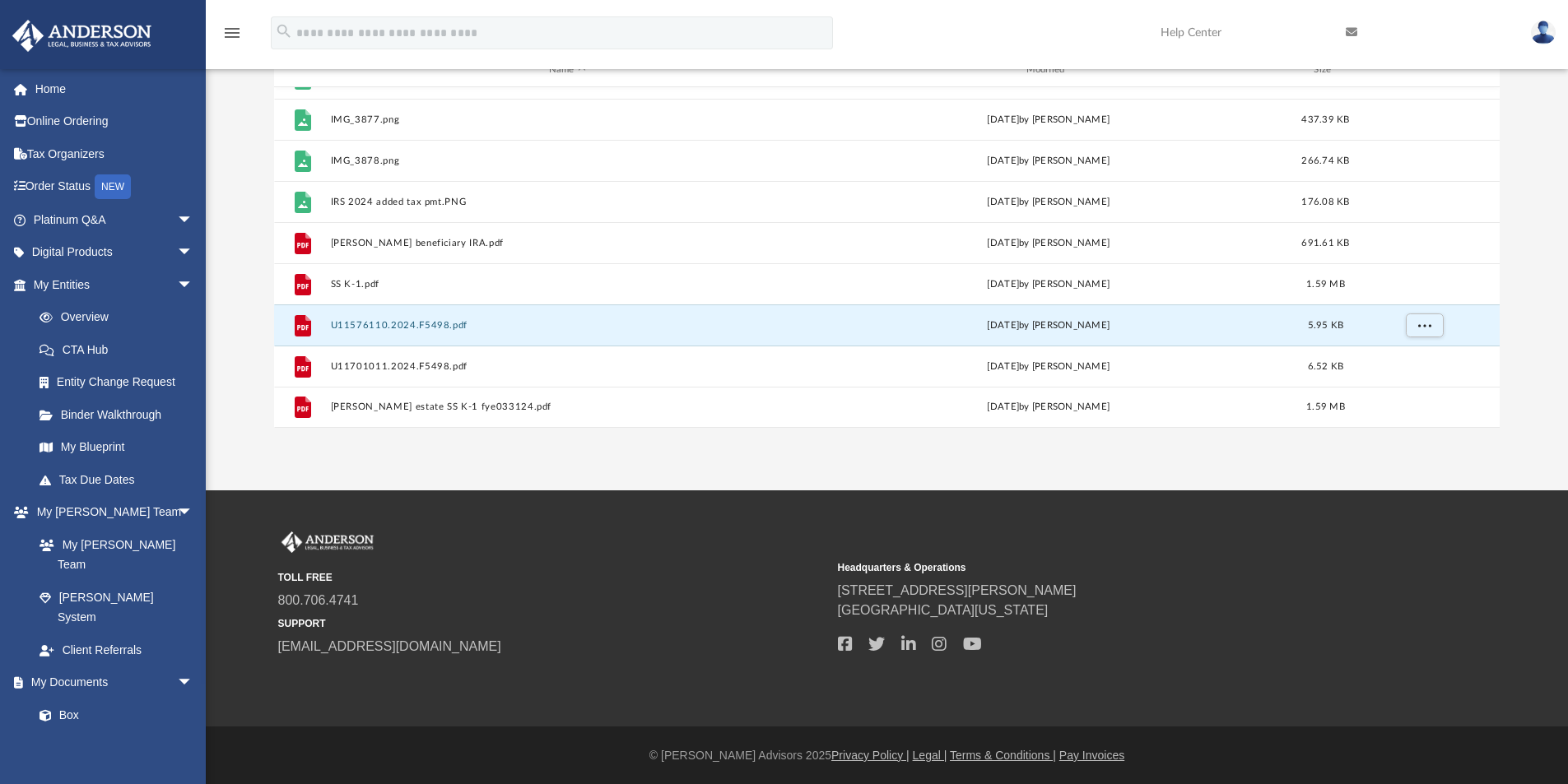
scroll to position [155, 0]
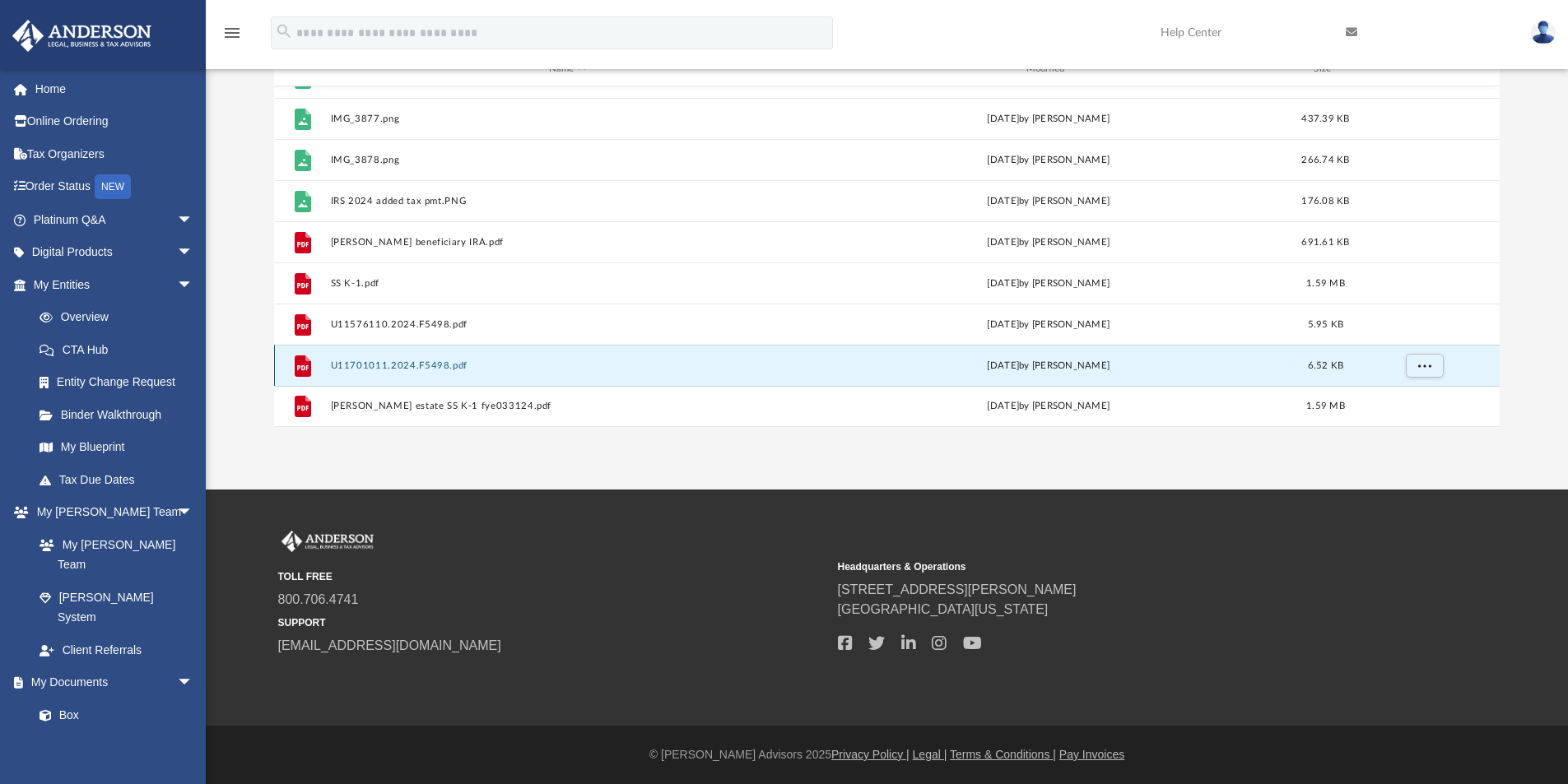
click at [426, 363] on button "U11701011.2024.F5498.pdf" at bounding box center [567, 366] width 474 height 11
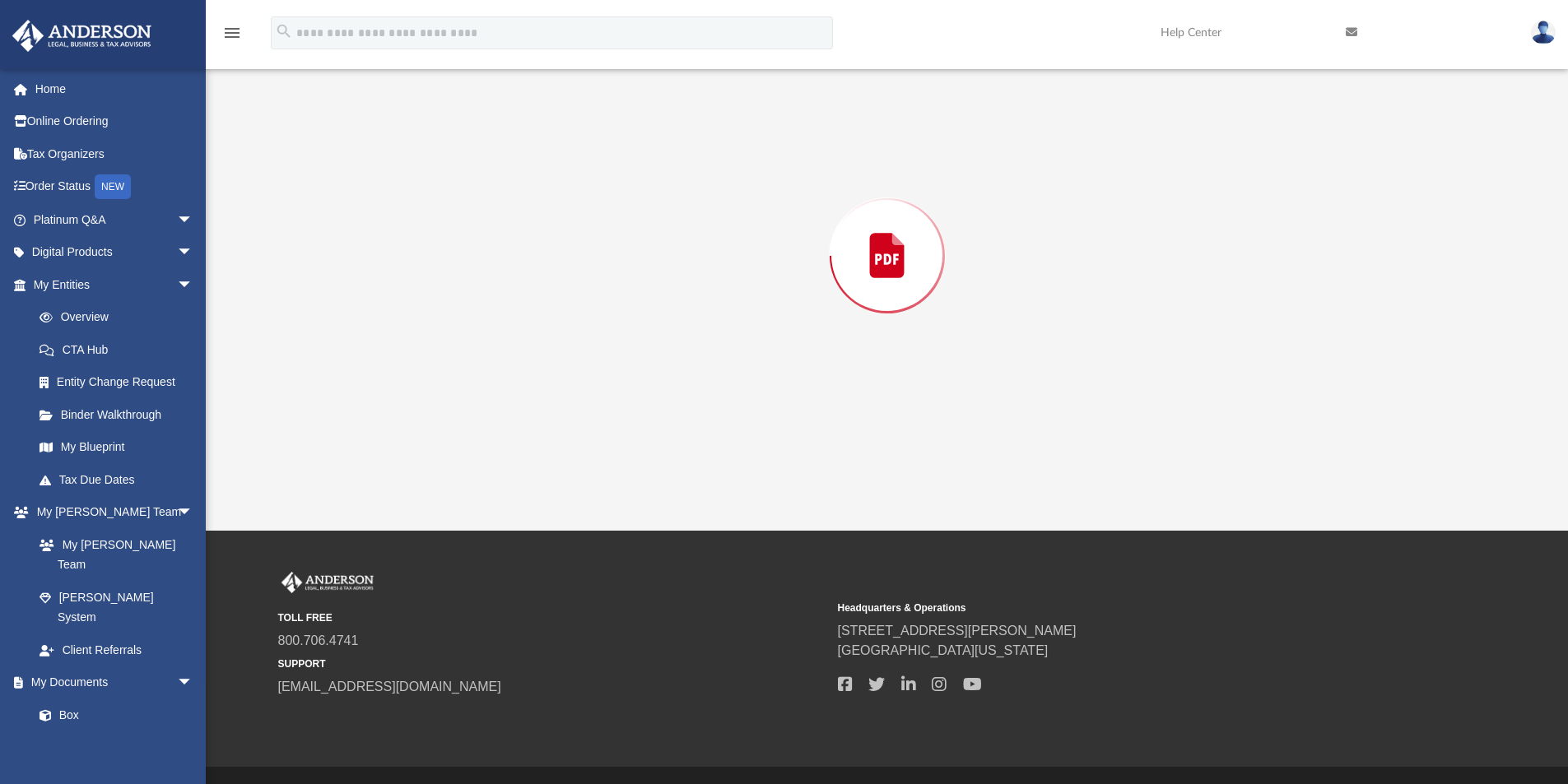
click at [426, 363] on div "Preview" at bounding box center [886, 255] width 1226 height 425
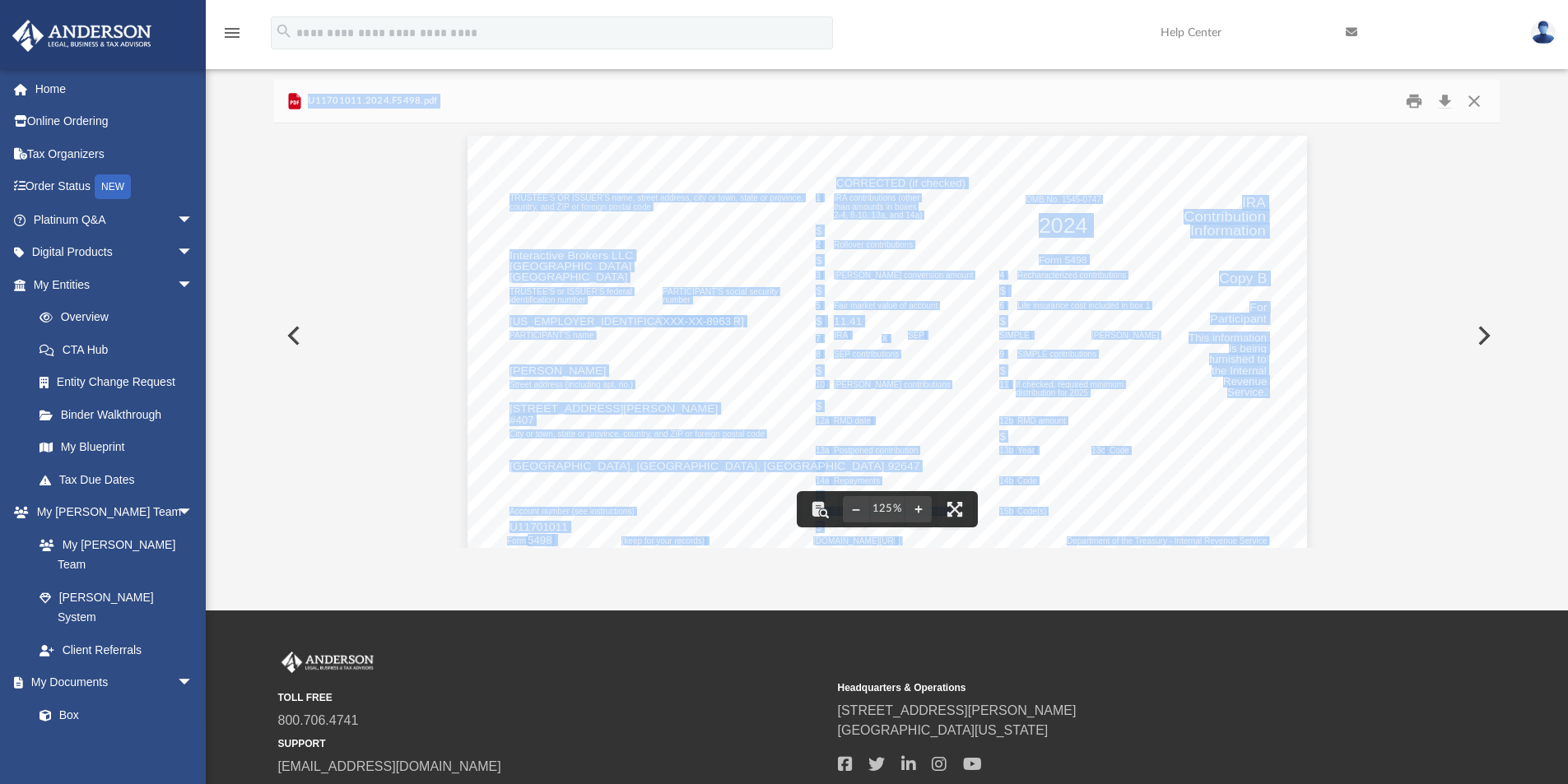
scroll to position [0, 0]
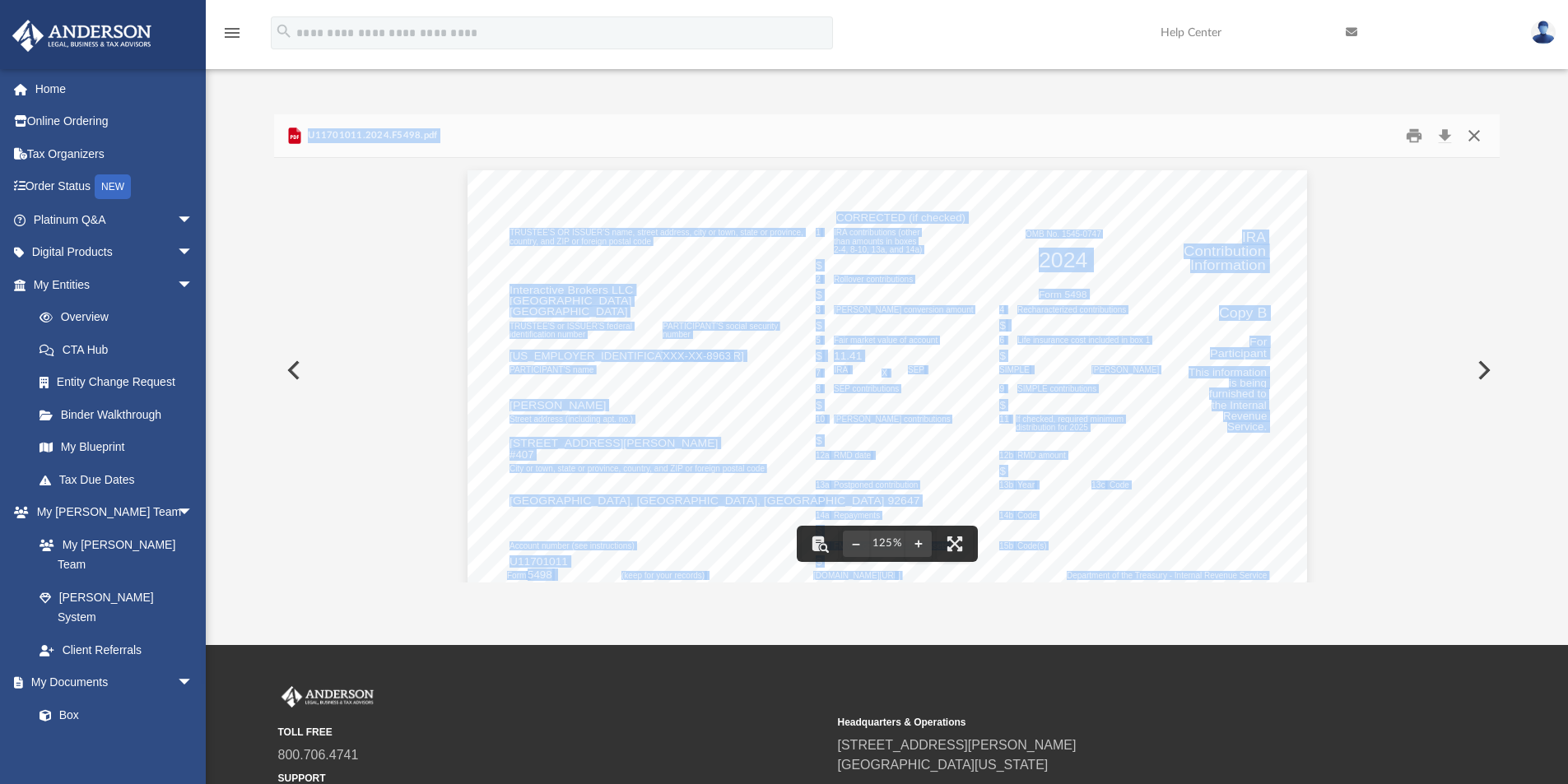
click at [1472, 135] on button "Close" at bounding box center [1474, 136] width 30 height 26
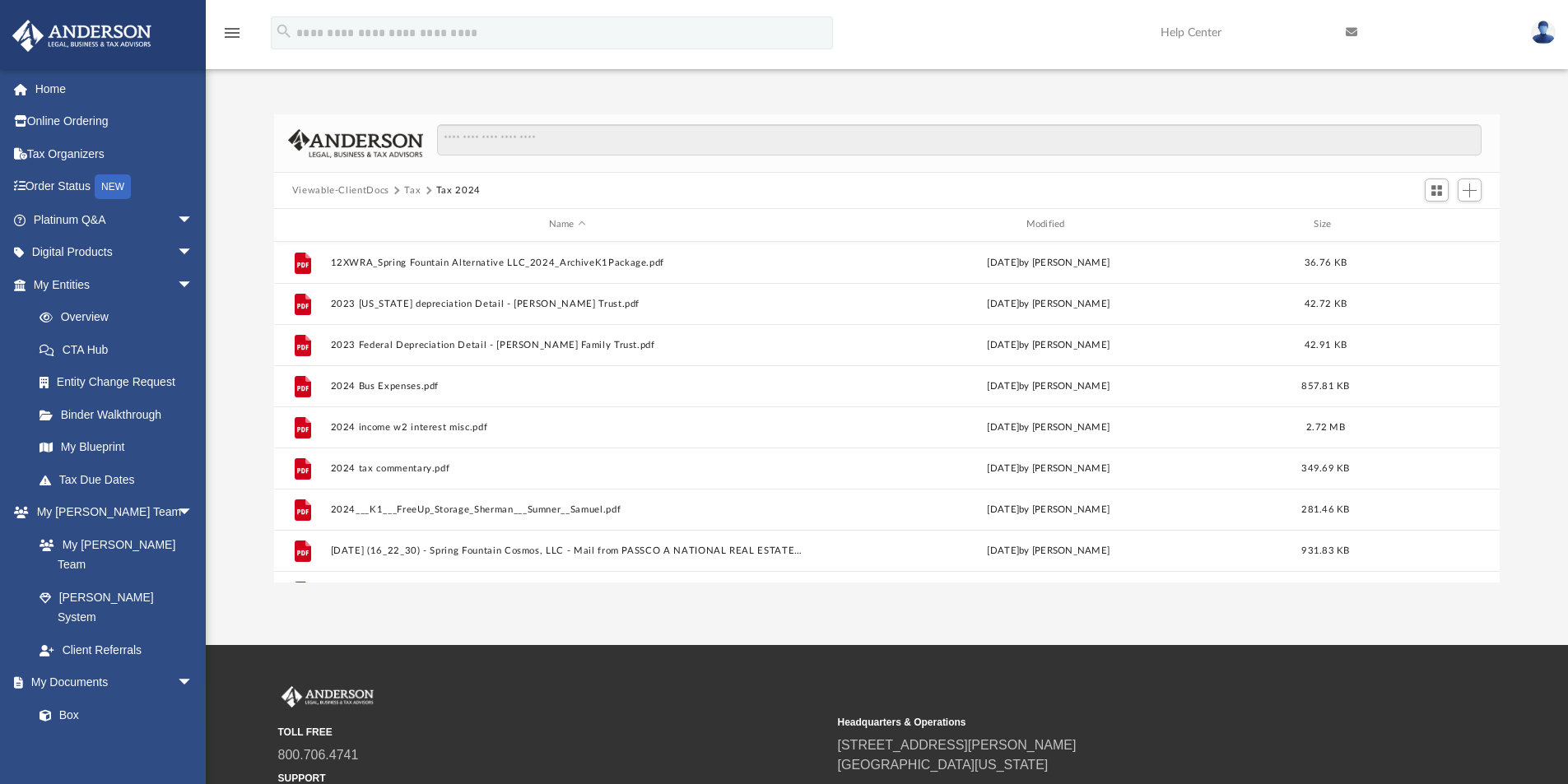
click at [379, 189] on button "Viewable-ClientDocs" at bounding box center [341, 191] width 97 height 15
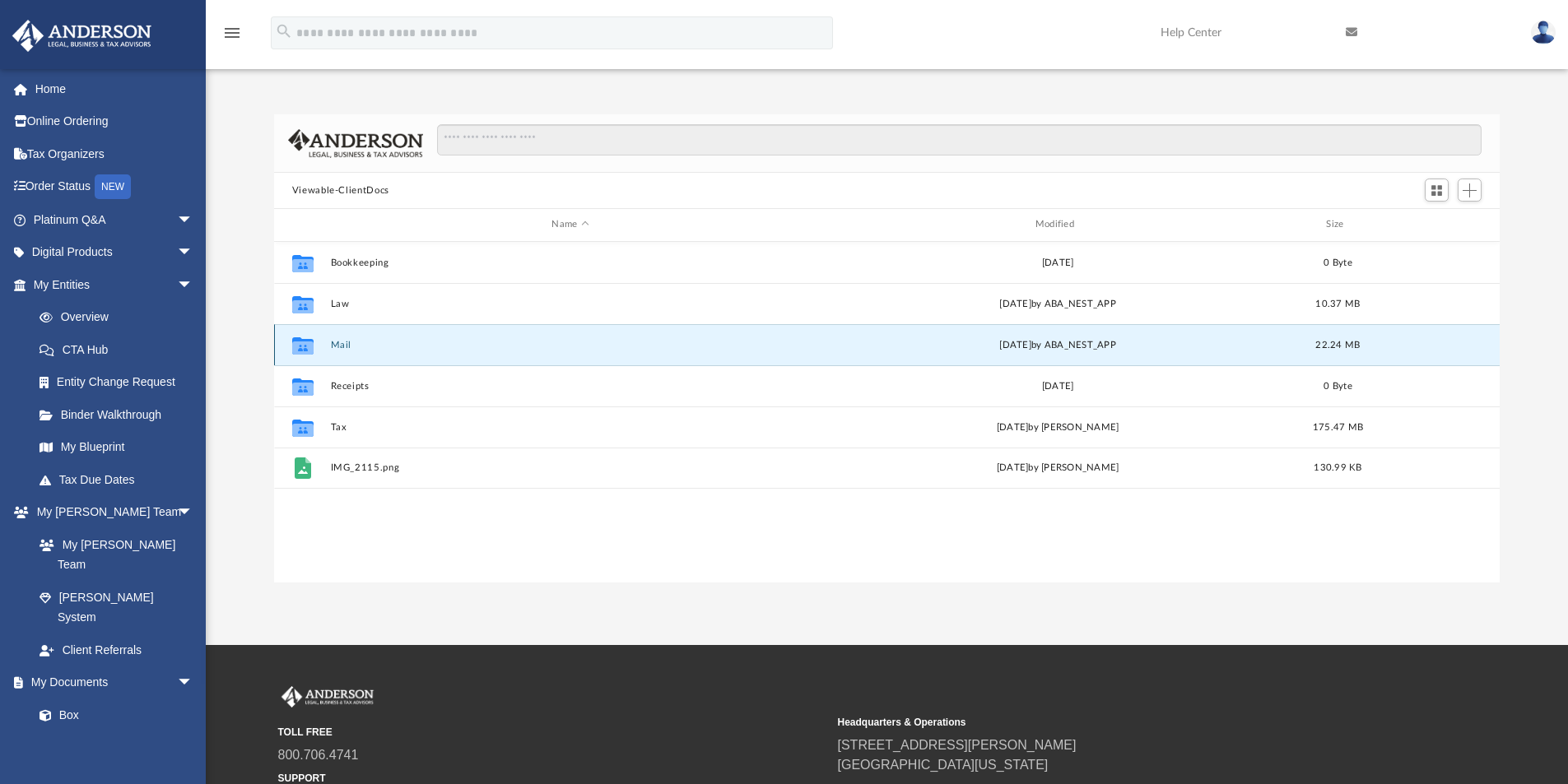
click at [339, 344] on button "Mail" at bounding box center [570, 345] width 480 height 11
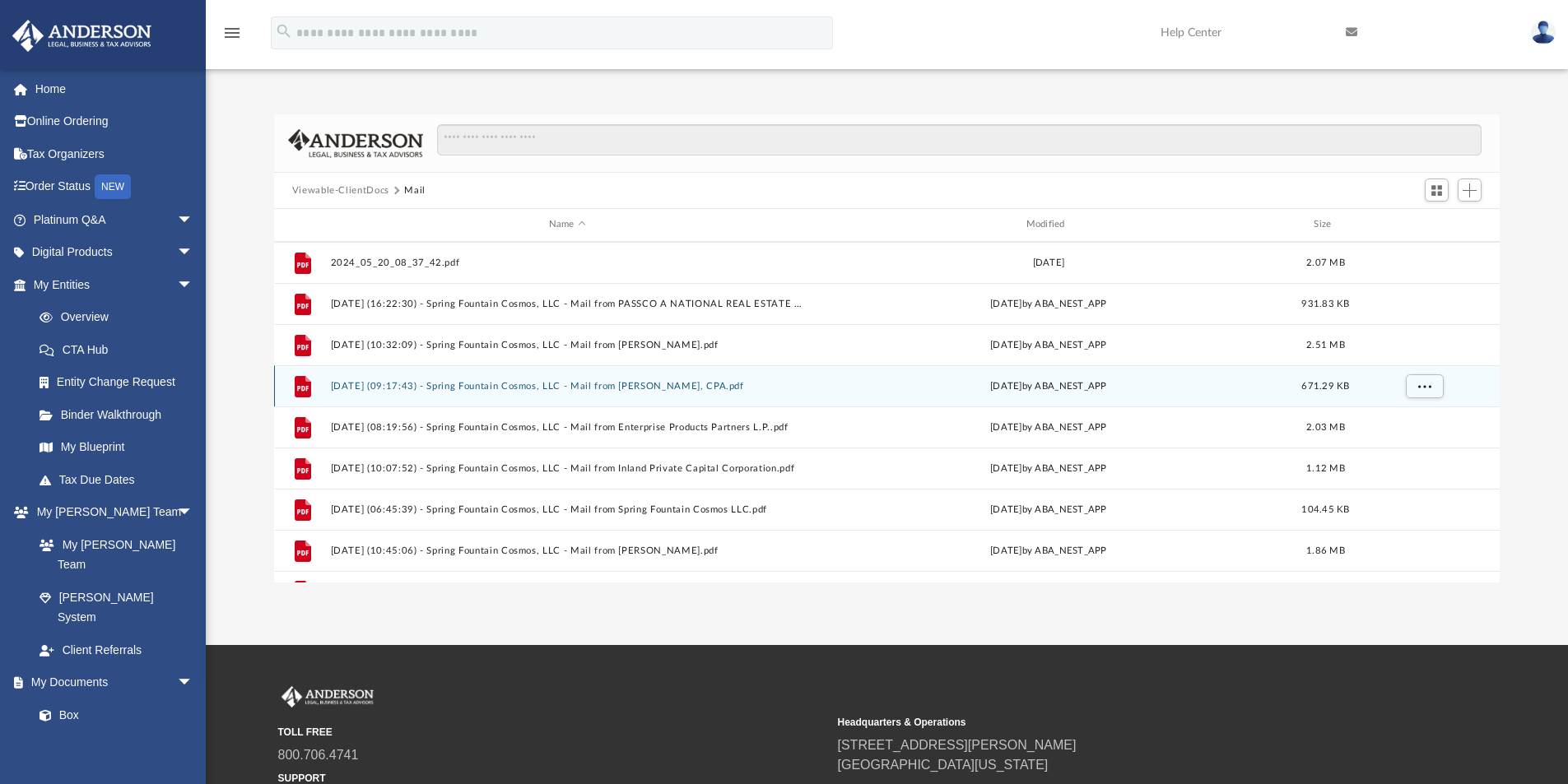
scroll to position [358, 0]
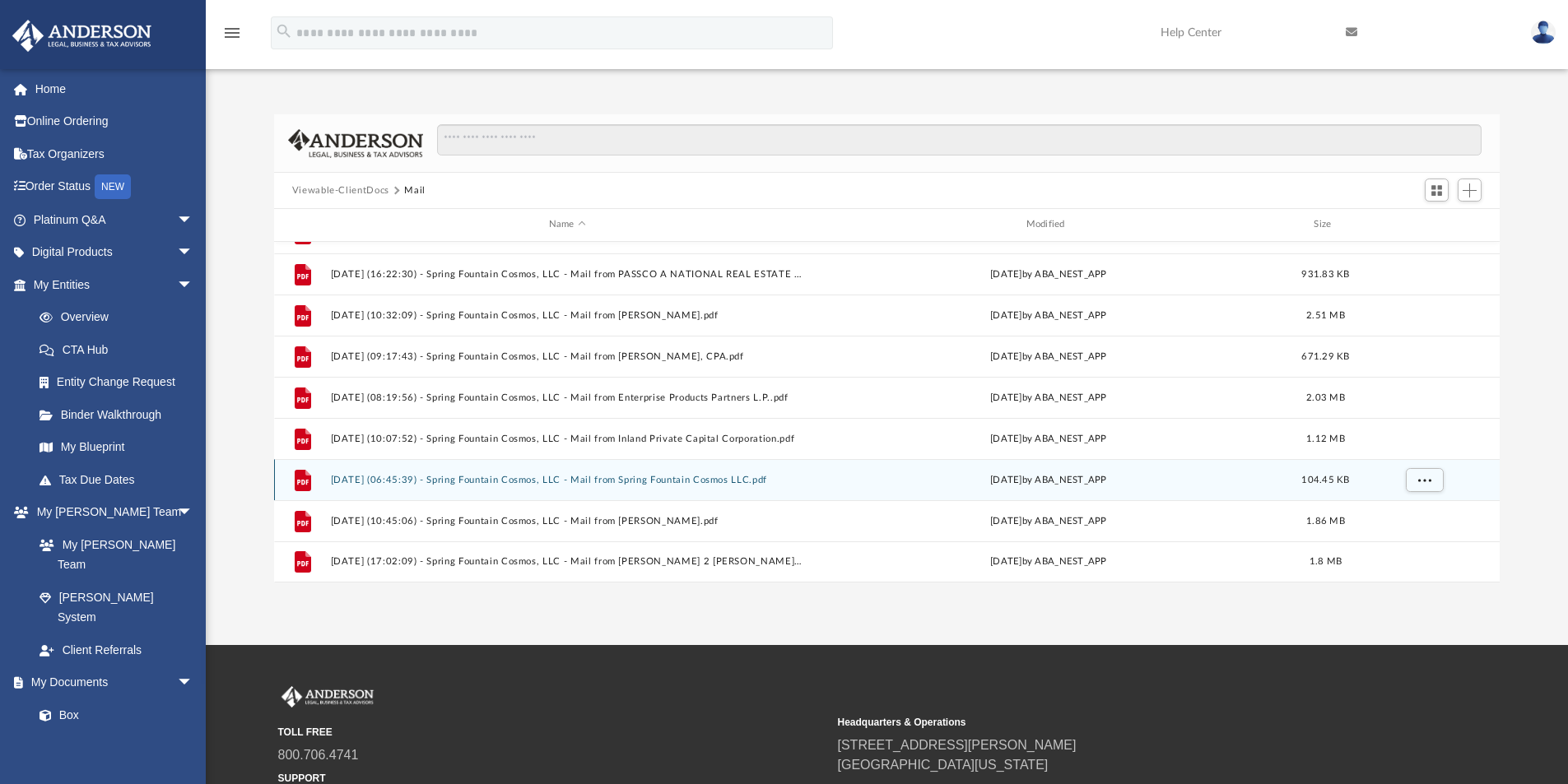
click at [512, 476] on button "2025.04.01 (06:45:39) - Spring Fountain Cosmos, LLC - Mail from Spring Fountain…" at bounding box center [567, 480] width 474 height 11
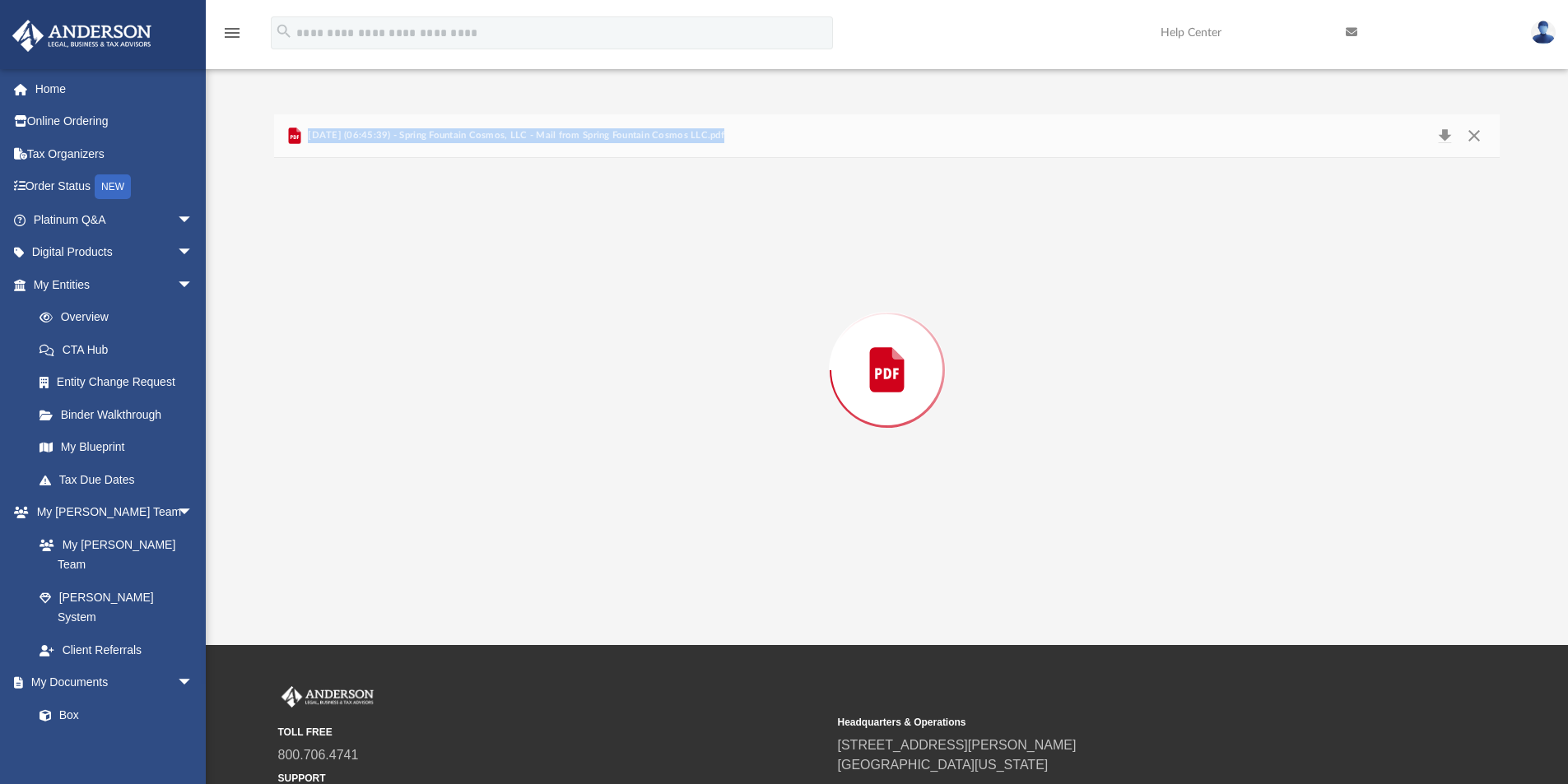
click at [512, 476] on div "Preview" at bounding box center [886, 370] width 1226 height 425
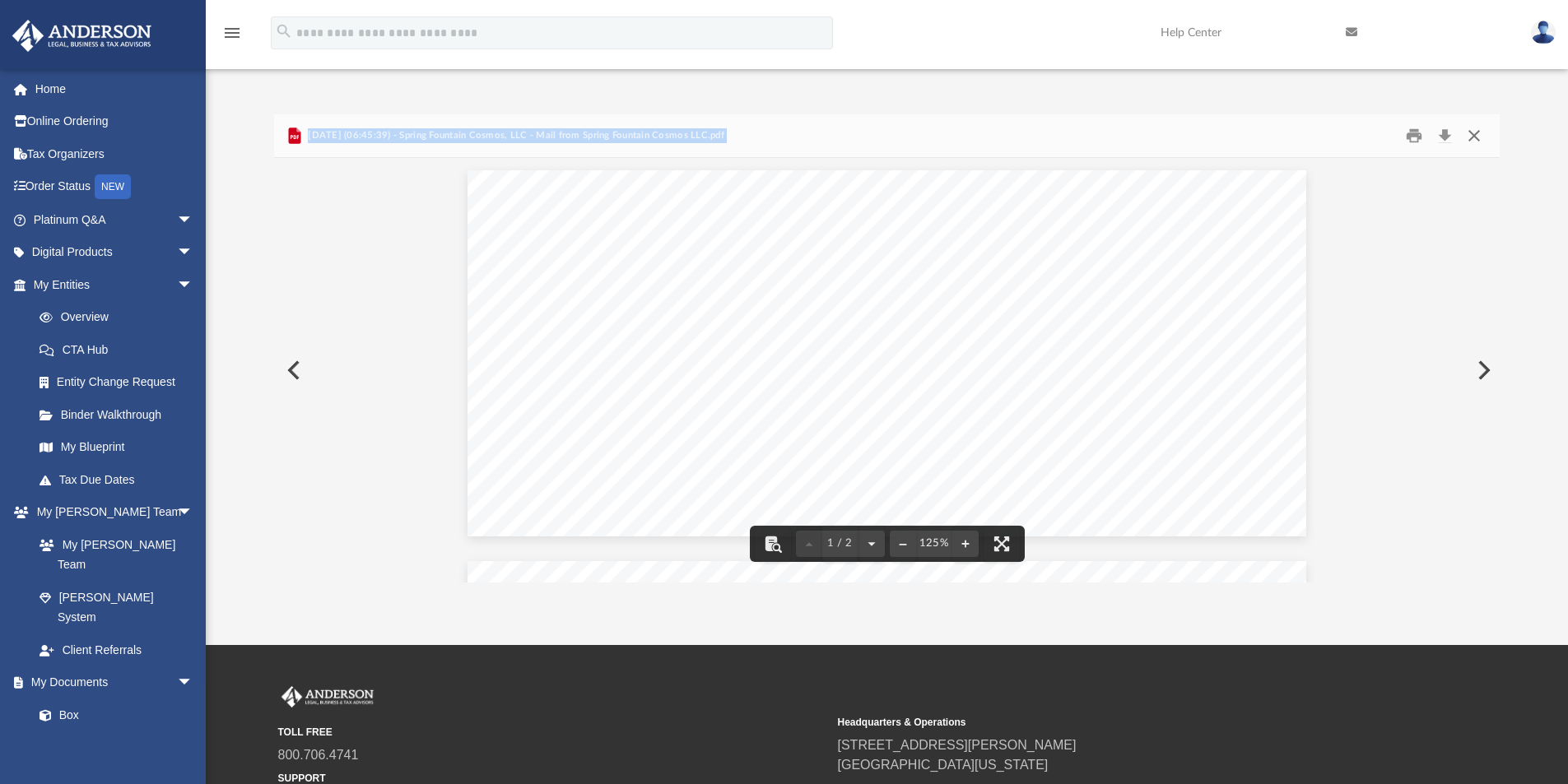
click at [1472, 132] on button "Close" at bounding box center [1474, 136] width 30 height 26
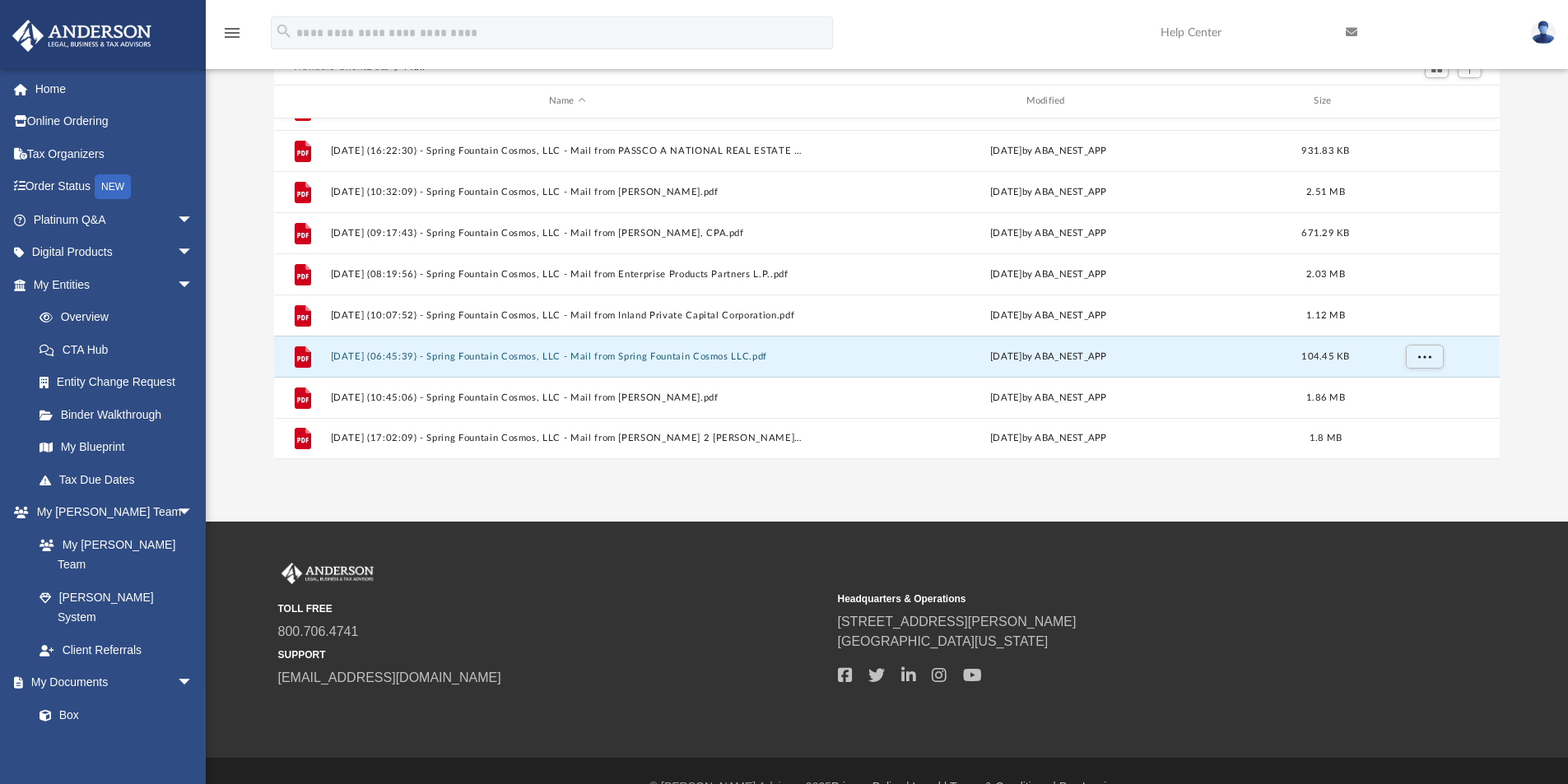
scroll to position [155, 0]
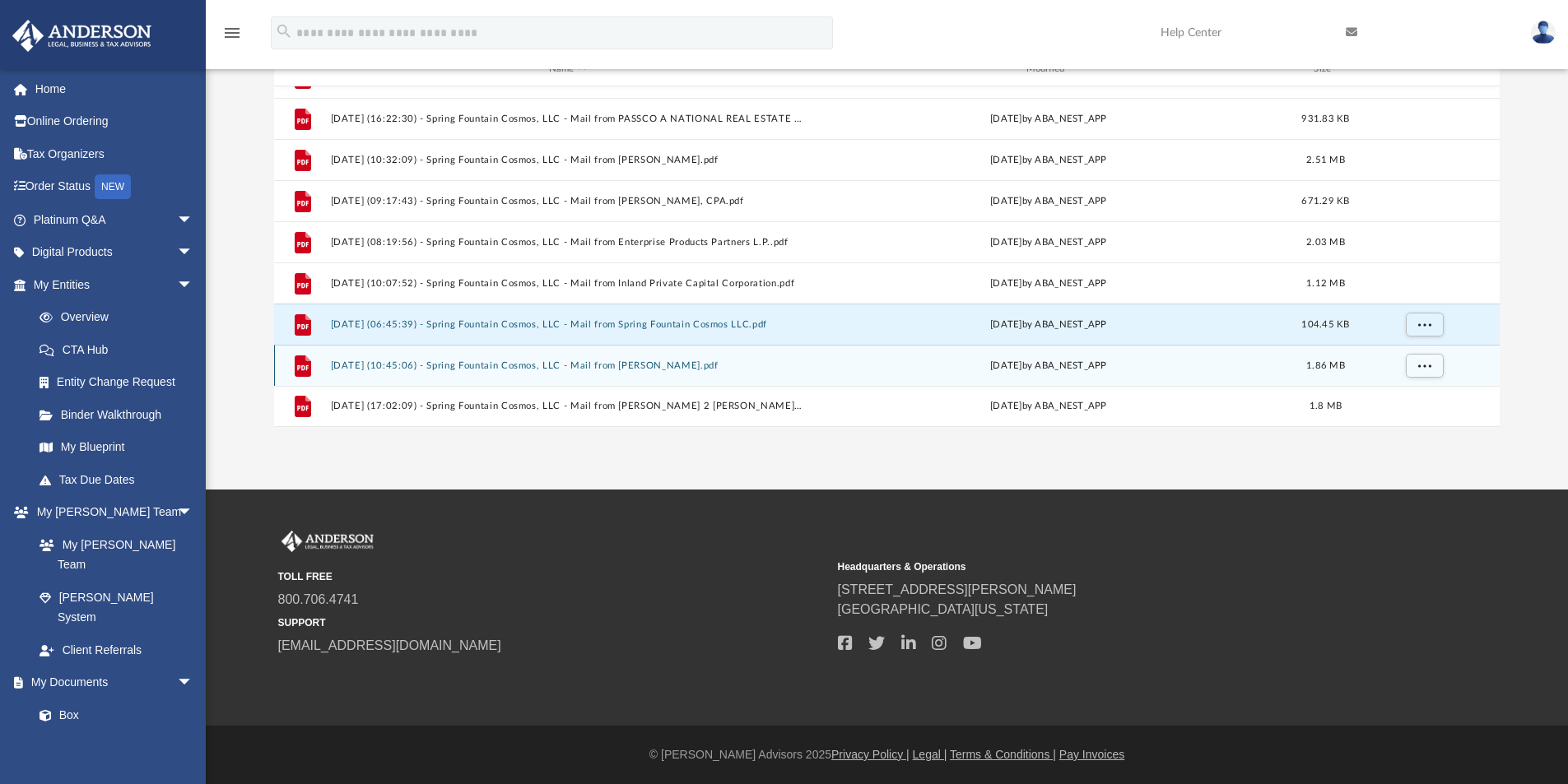
click at [486, 364] on button "2025.05.02 (10:45:06) - Spring Fountain Cosmos, LLC - Mail from Randy WIR Ki.pdf" at bounding box center [567, 366] width 474 height 11
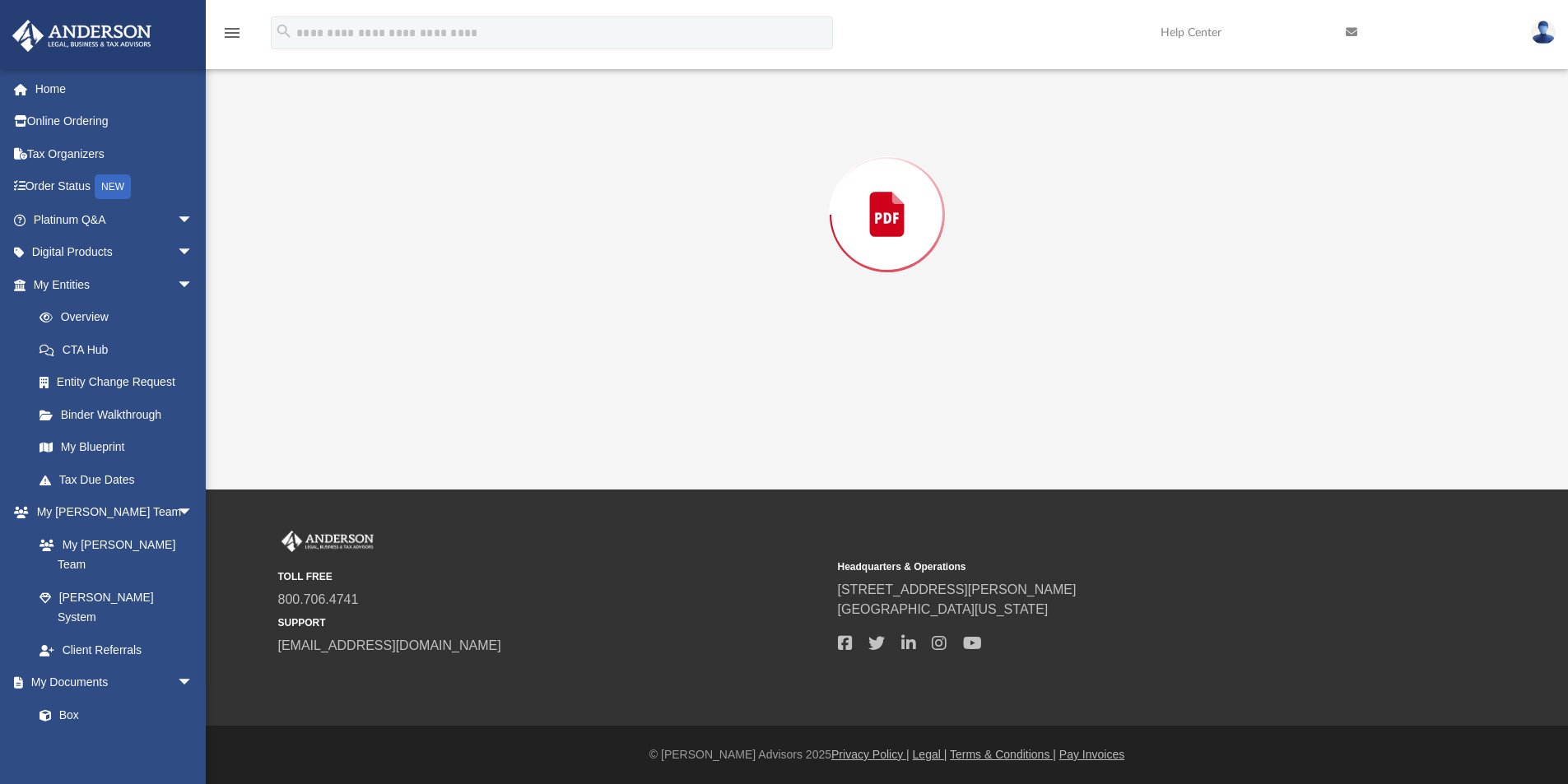
scroll to position [115, 0]
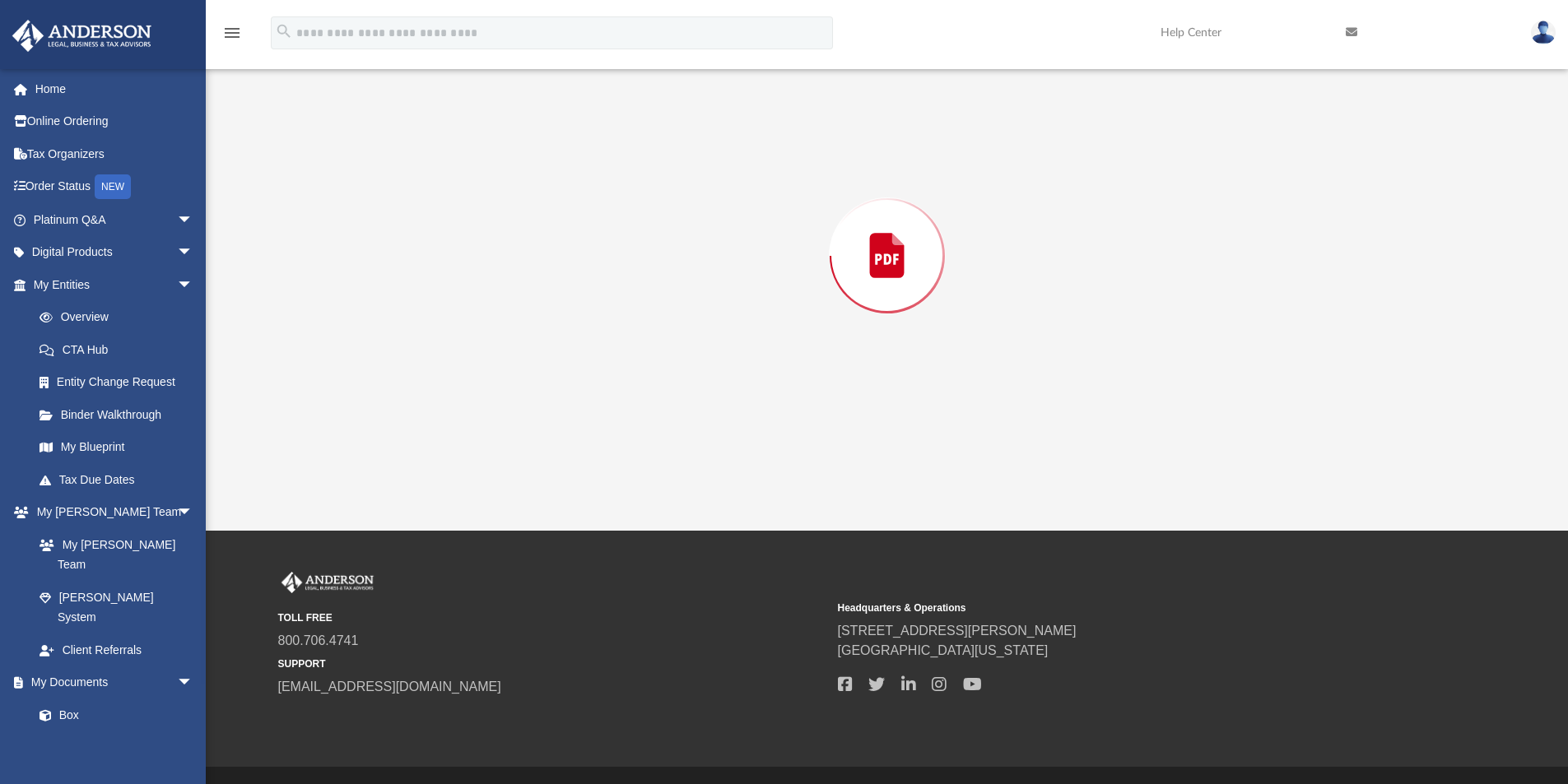
click at [486, 364] on div "Preview" at bounding box center [886, 255] width 1226 height 425
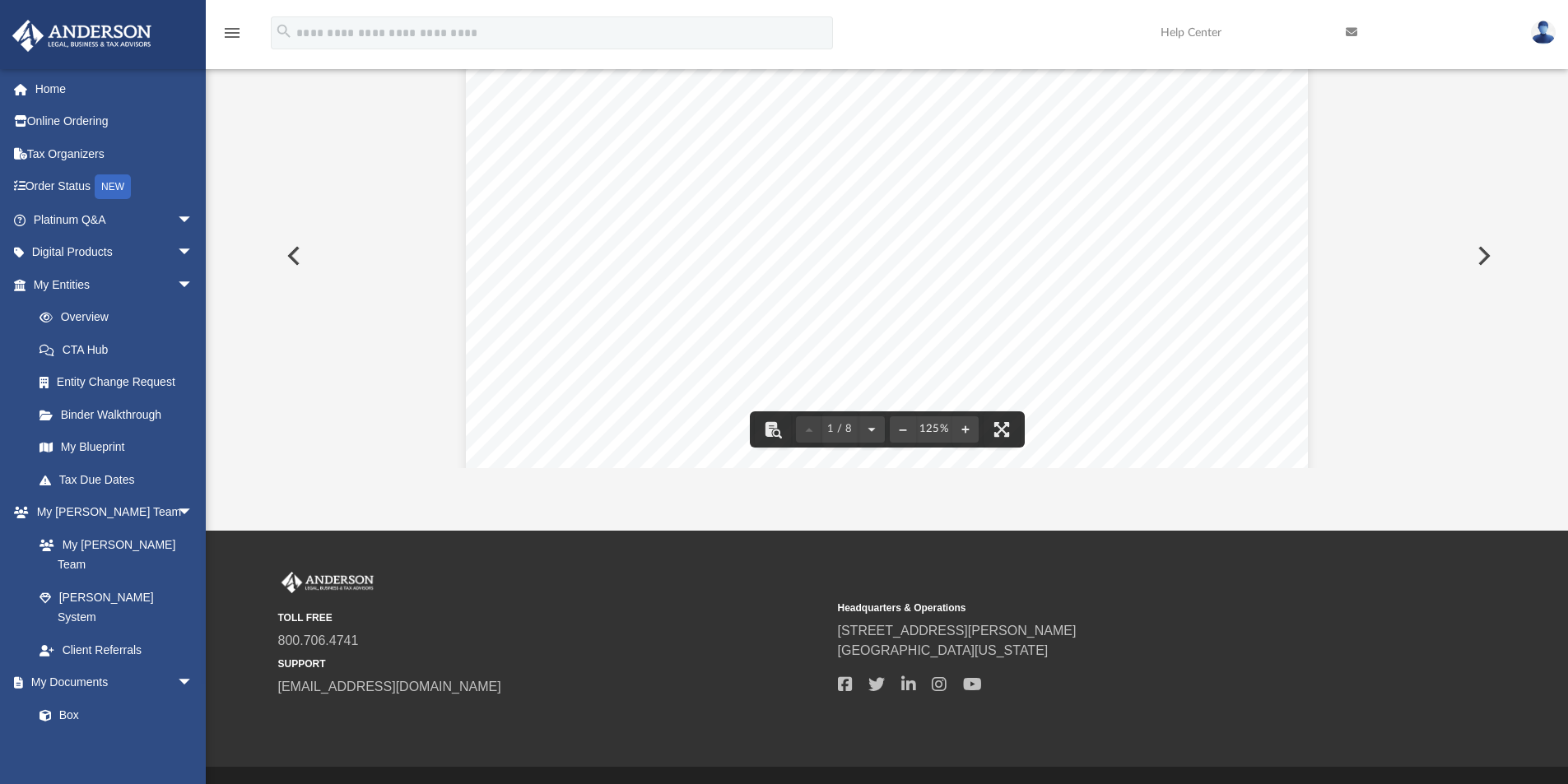
scroll to position [0, 0]
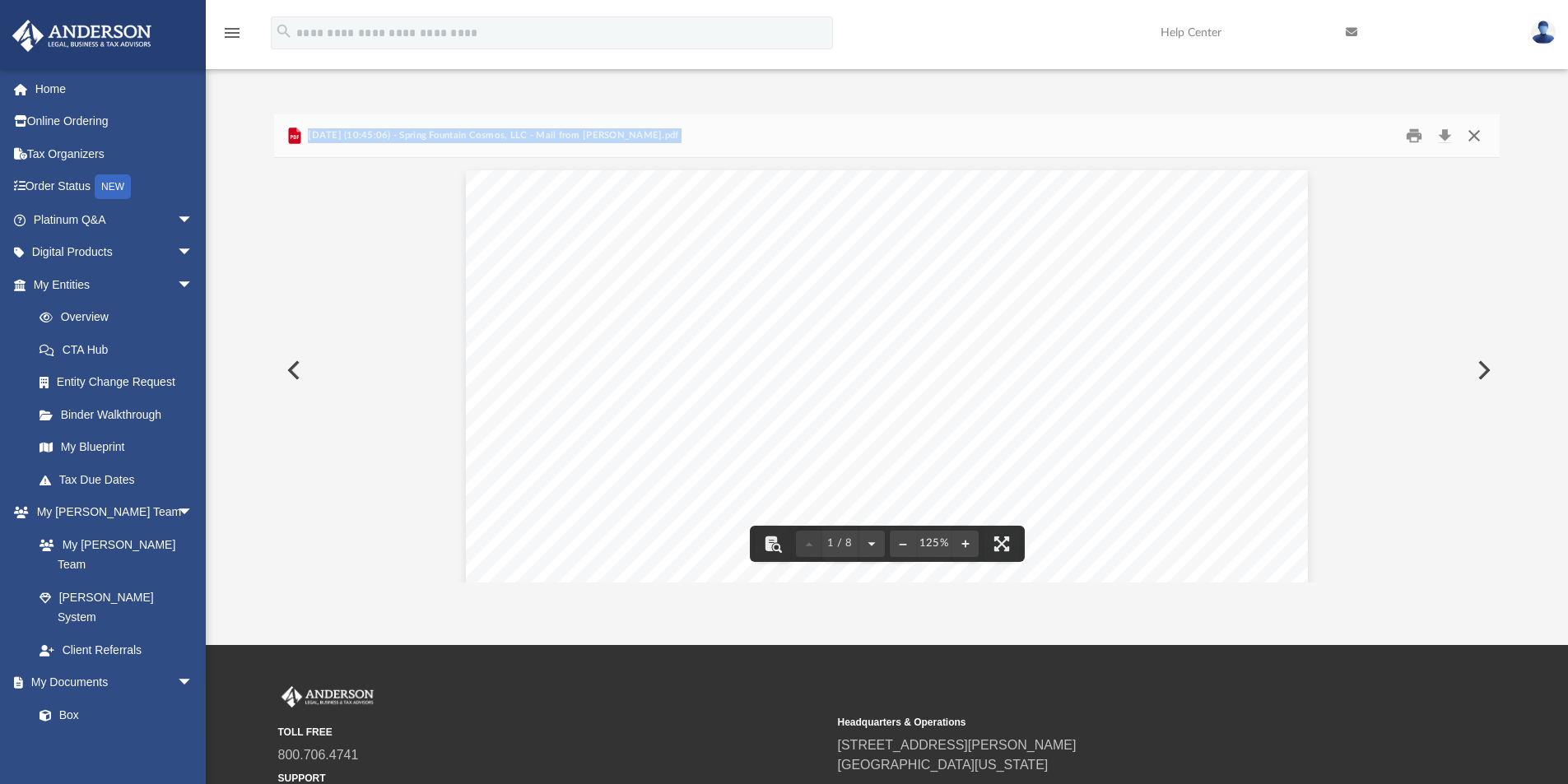
click at [1474, 133] on button "Close" at bounding box center [1474, 136] width 30 height 26
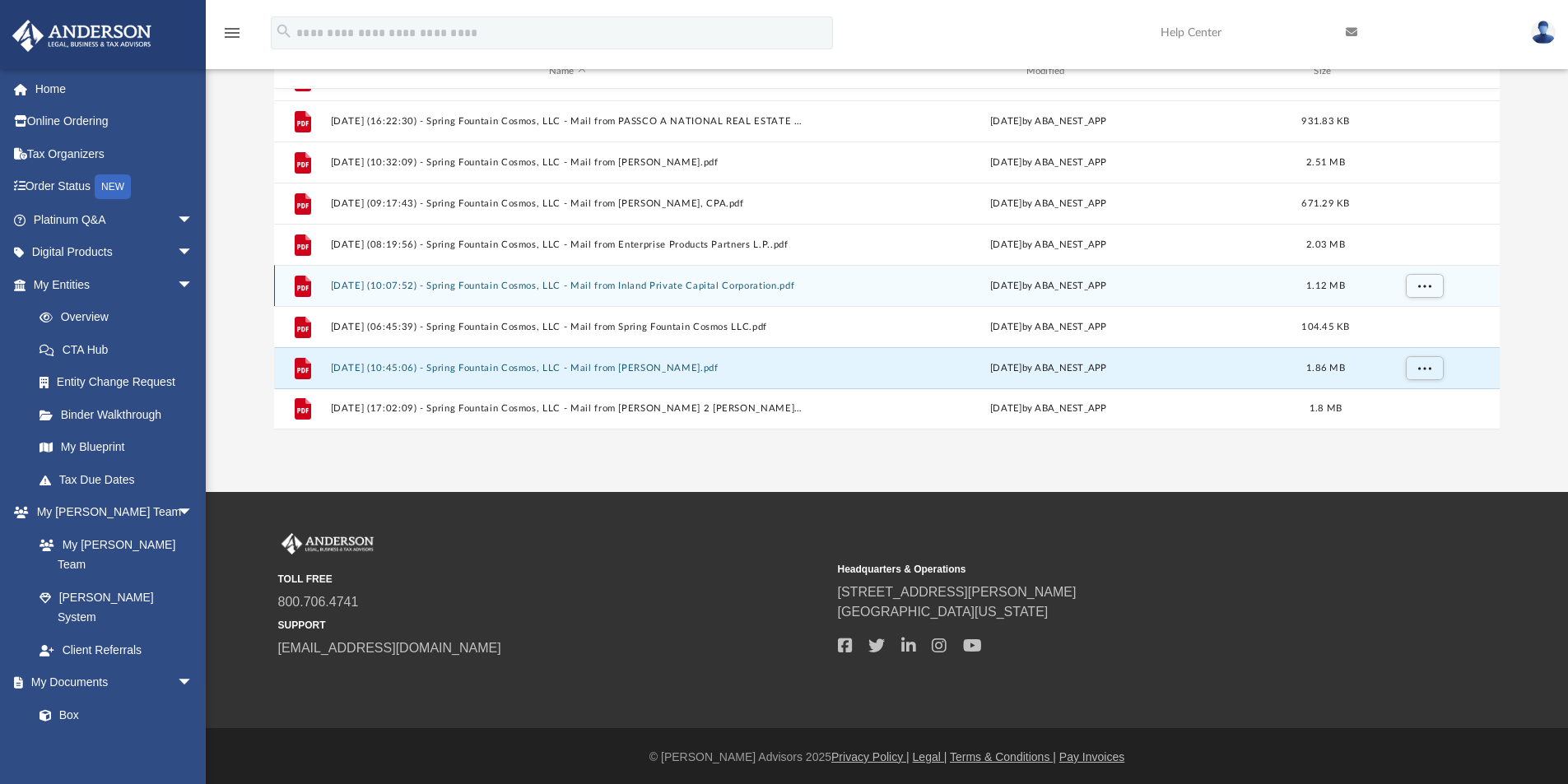
scroll to position [155, 0]
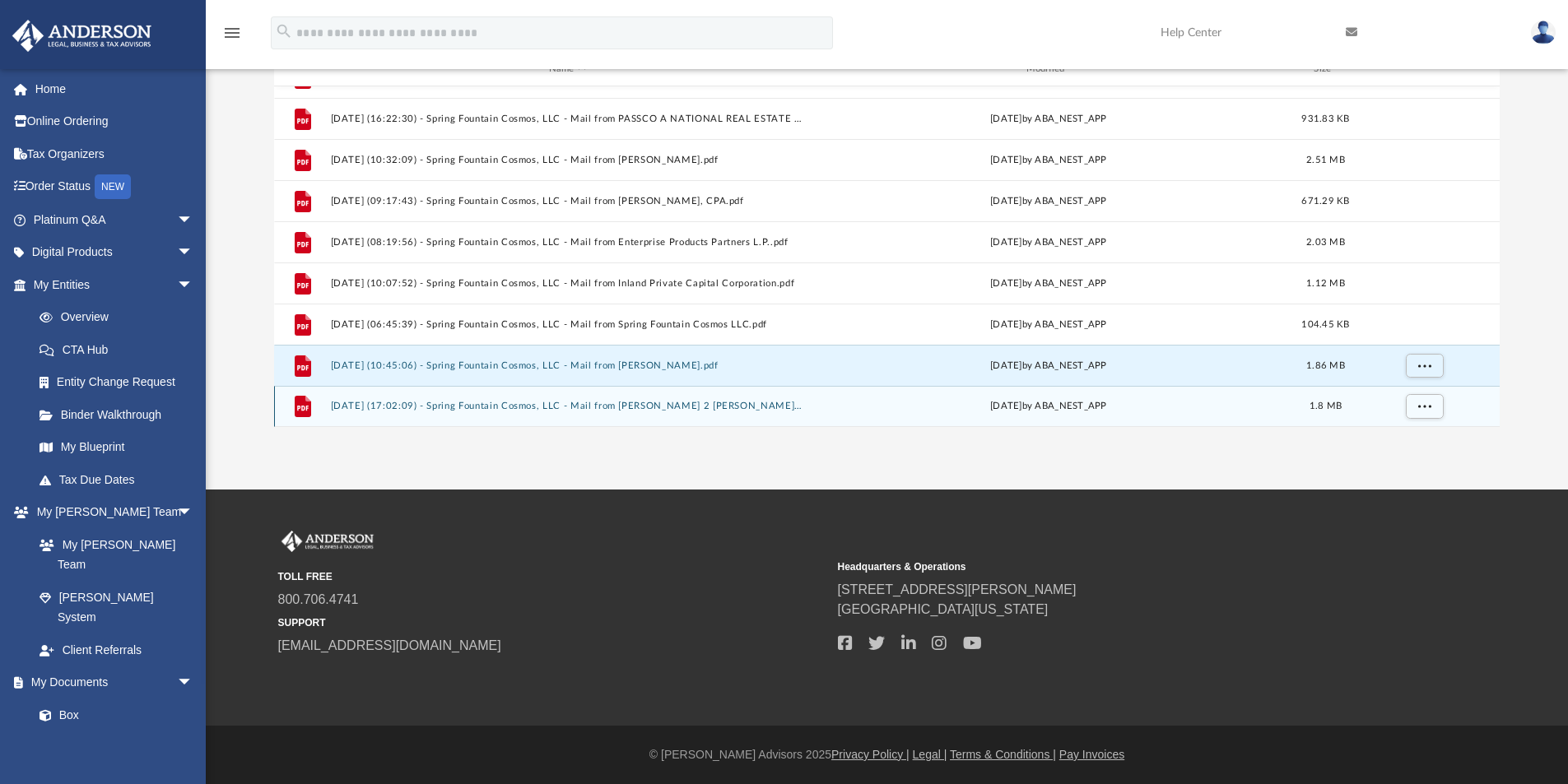
click at [494, 403] on button "2025.08.08 (17:02:09) - Spring Fountain Cosmos, LLC - Mail from Randy 2 WR Kie.…" at bounding box center [567, 406] width 474 height 11
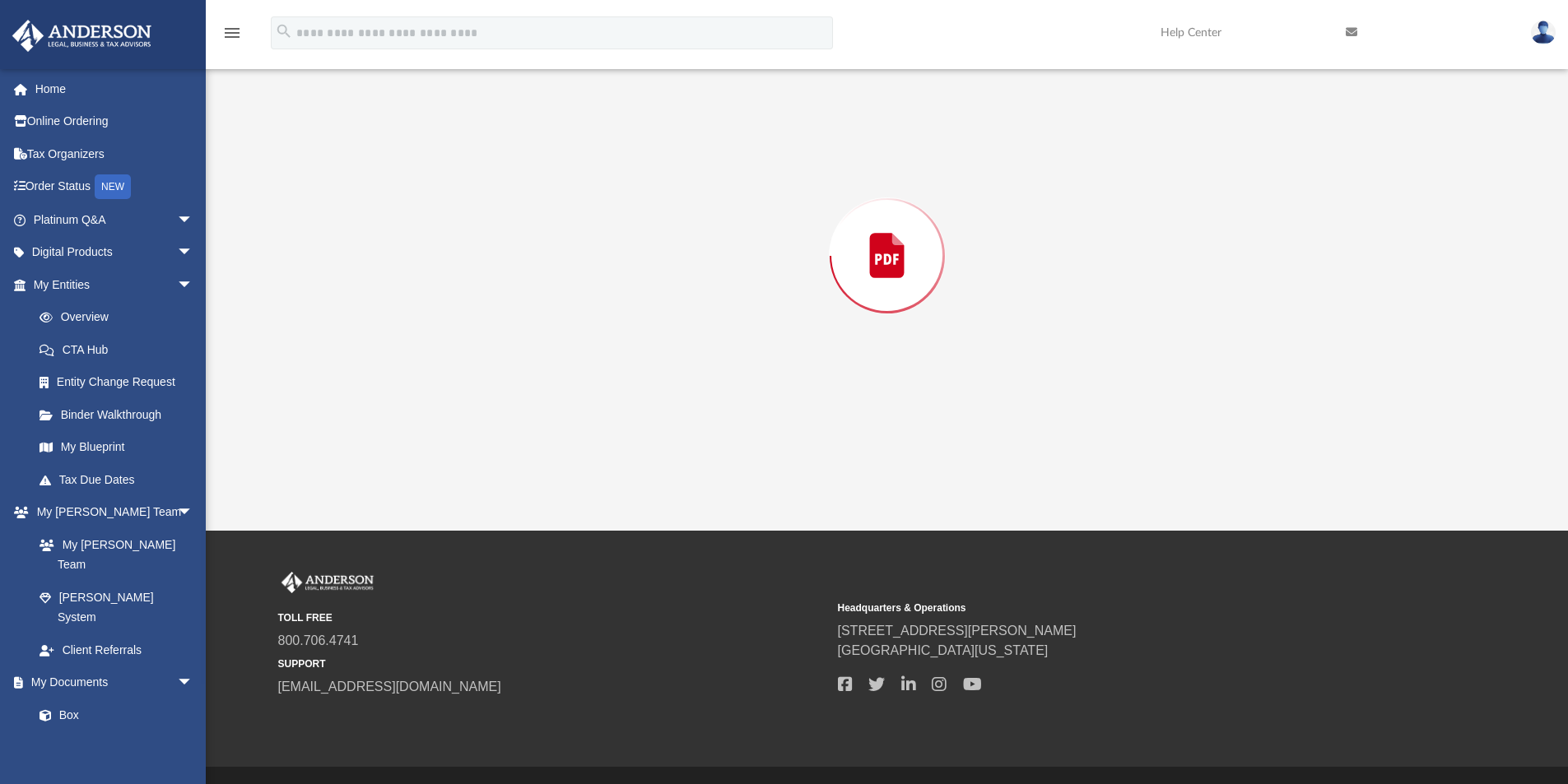
click at [494, 403] on div "Preview" at bounding box center [886, 255] width 1226 height 425
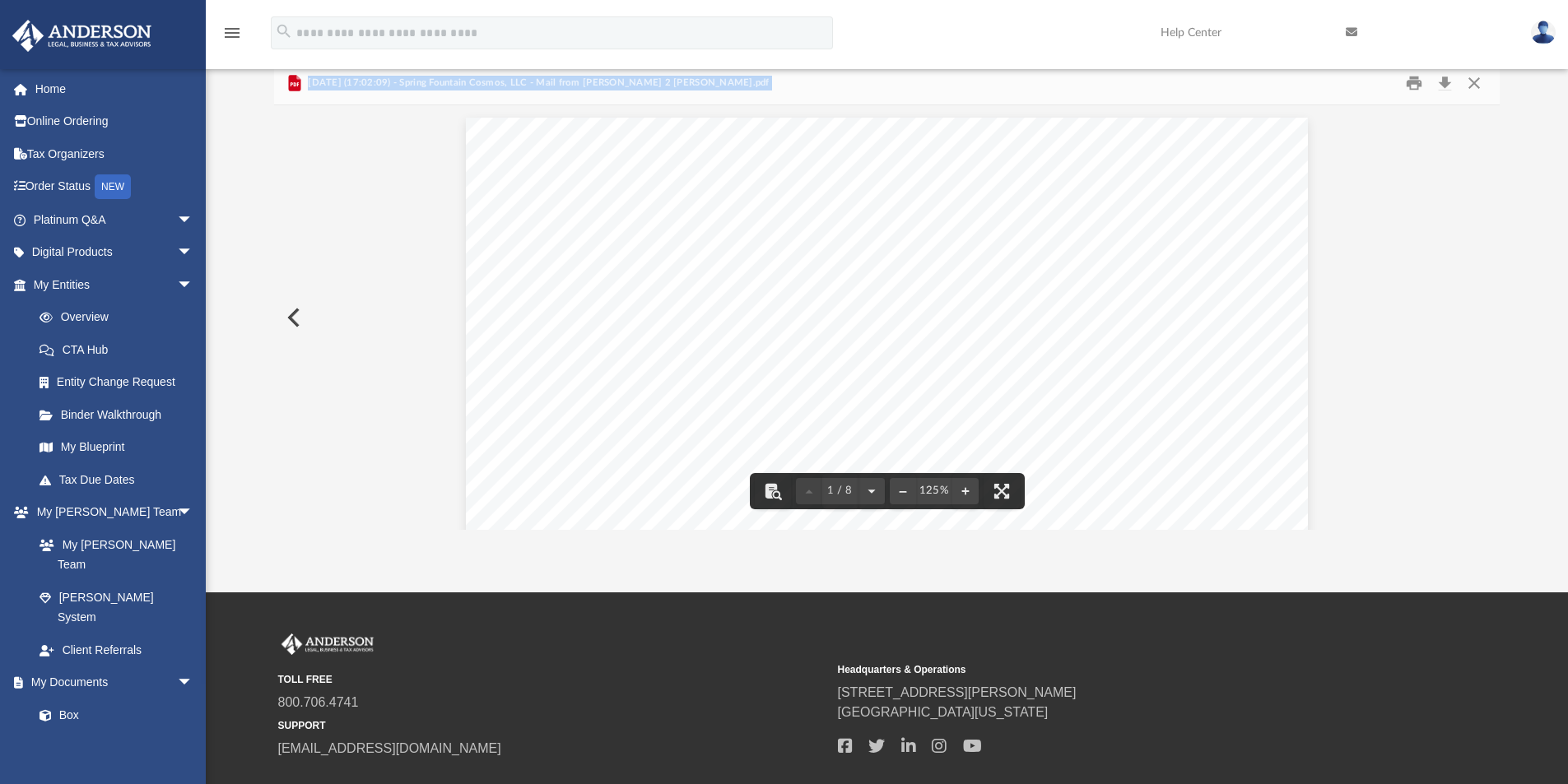
scroll to position [0, 0]
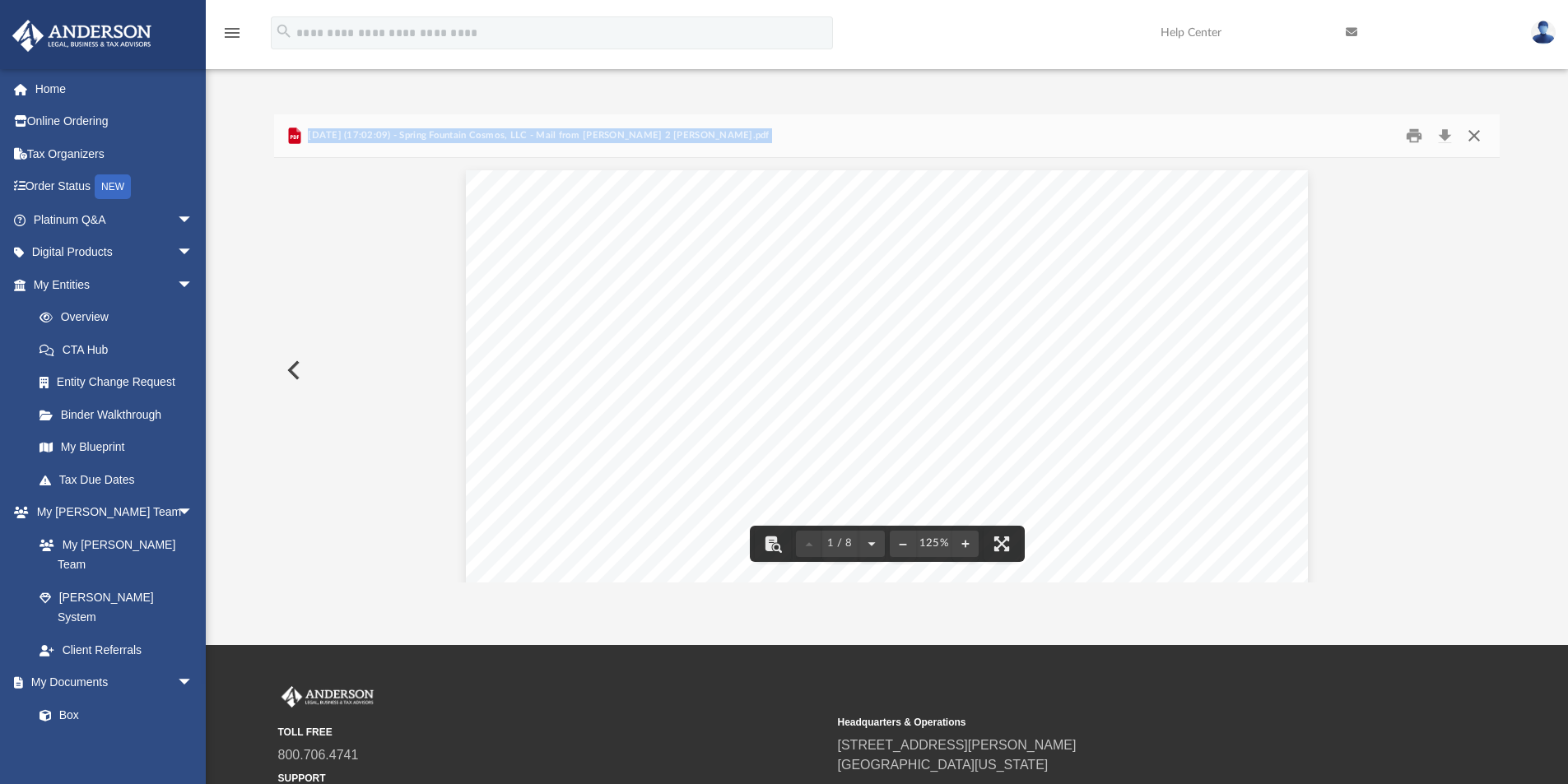
click at [1469, 135] on button "Close" at bounding box center [1474, 136] width 30 height 26
